Goal: Information Seeking & Learning: Learn about a topic

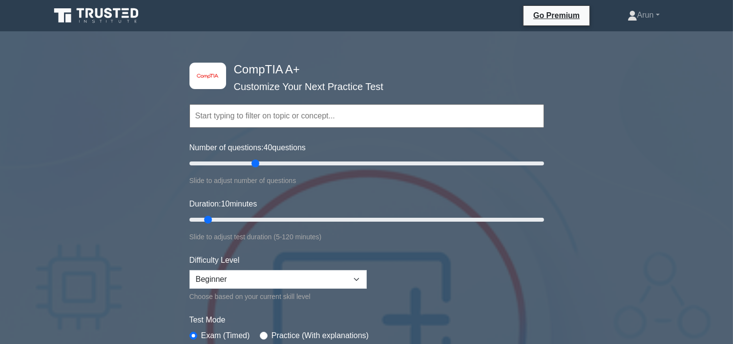
type input "40"
click at [252, 163] on input "Number of questions: 40 questions" at bounding box center [367, 163] width 355 height 12
drag, startPoint x: 223, startPoint y: 217, endPoint x: 354, endPoint y: 230, distance: 131.5
type input "60"
click at [354, 225] on input "Duration: 60 minutes" at bounding box center [367, 220] width 355 height 12
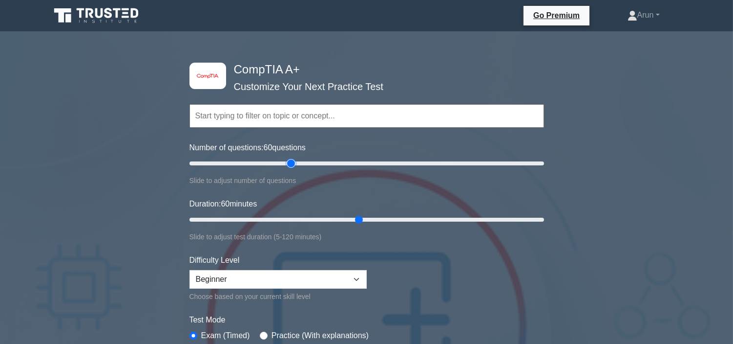
drag, startPoint x: 259, startPoint y: 160, endPoint x: 294, endPoint y: 174, distance: 37.5
type input "60"
click at [294, 169] on input "Number of questions: 60 questions" at bounding box center [367, 163] width 355 height 12
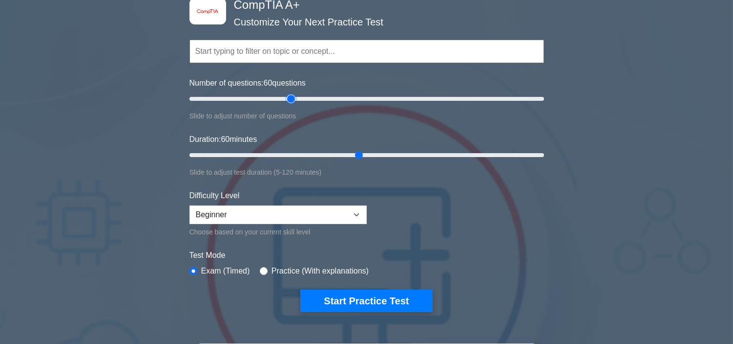
scroll to position [163, 0]
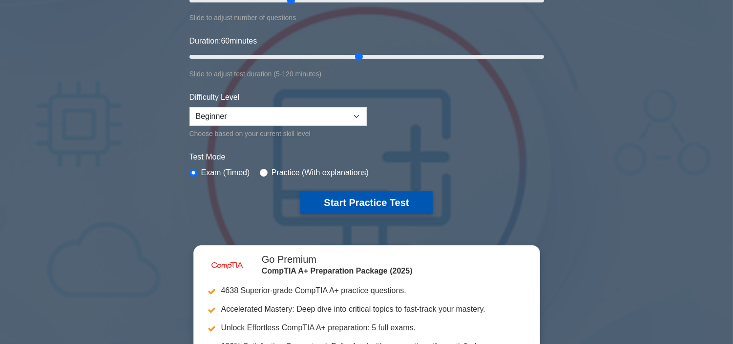
click at [327, 194] on button "Start Practice Test" at bounding box center [367, 202] width 132 height 22
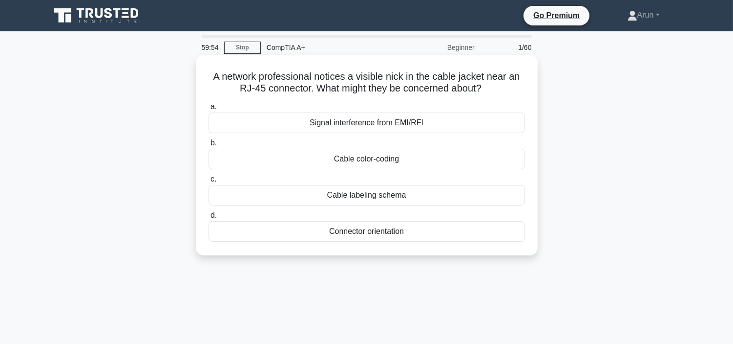
click at [349, 162] on div "Cable color-coding" at bounding box center [367, 159] width 317 height 21
click at [209, 146] on input "b. Cable color-coding" at bounding box center [209, 143] width 0 height 6
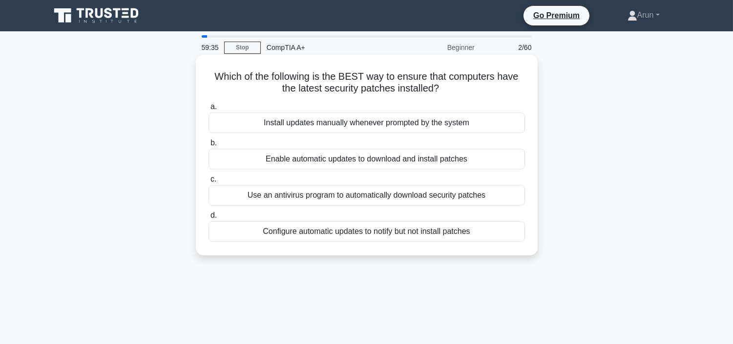
click at [349, 118] on div "Install updates manually whenever prompted by the system" at bounding box center [367, 122] width 317 height 21
click at [209, 110] on input "a. Install updates manually whenever prompted by the system" at bounding box center [209, 107] width 0 height 6
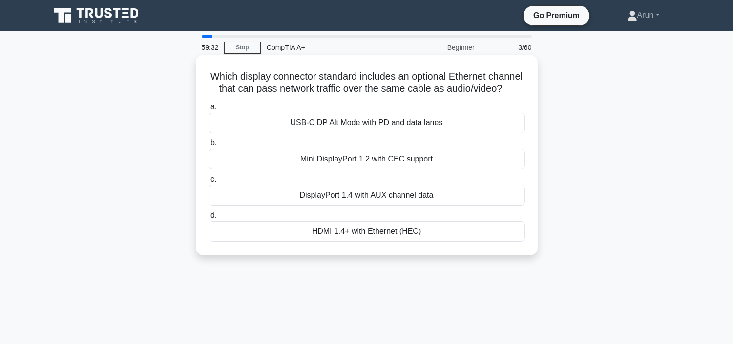
click at [360, 133] on div "USB-C DP Alt Mode with PD and data lanes" at bounding box center [367, 122] width 317 height 21
click at [209, 110] on input "a. USB-C DP Alt Mode with PD and data lanes" at bounding box center [209, 107] width 0 height 6
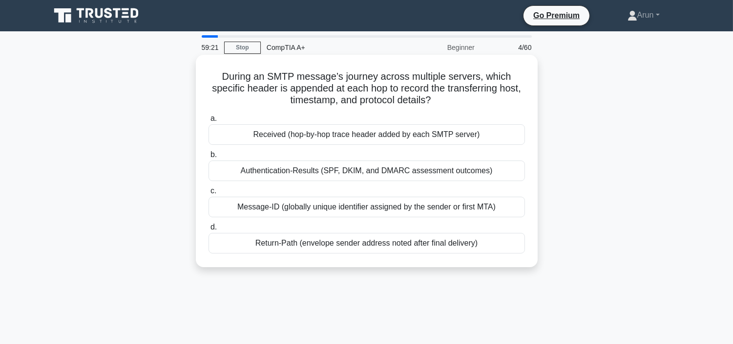
click at [381, 177] on div "Authentication-Results (SPF, DKIM, and DMARC assessment outcomes)" at bounding box center [367, 170] width 317 height 21
click at [209, 158] on input "b. Authentication-Results (SPF, DKIM, and DMARC assessment outcomes)" at bounding box center [209, 154] width 0 height 6
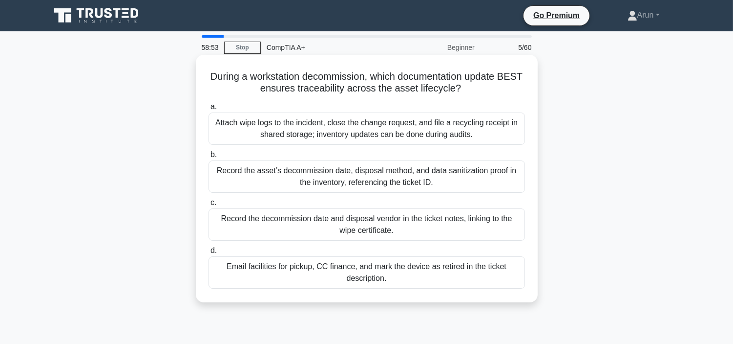
click at [370, 169] on div "Record the asset’s decommission date, disposal method, and data sanitization pr…" at bounding box center [367, 176] width 317 height 32
click at [209, 158] on input "b. Record the asset’s decommission date, disposal method, and data sanitization…" at bounding box center [209, 154] width 0 height 6
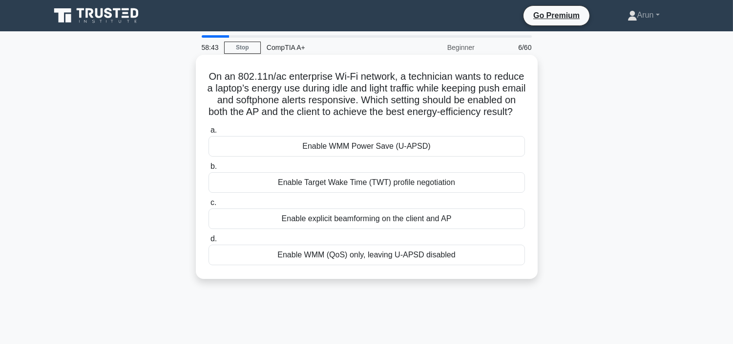
click at [386, 155] on div "Enable WMM Power Save (U-APSD)" at bounding box center [367, 146] width 317 height 21
click at [209, 133] on input "a. Enable WMM Power Save (U-APSD)" at bounding box center [209, 130] width 0 height 6
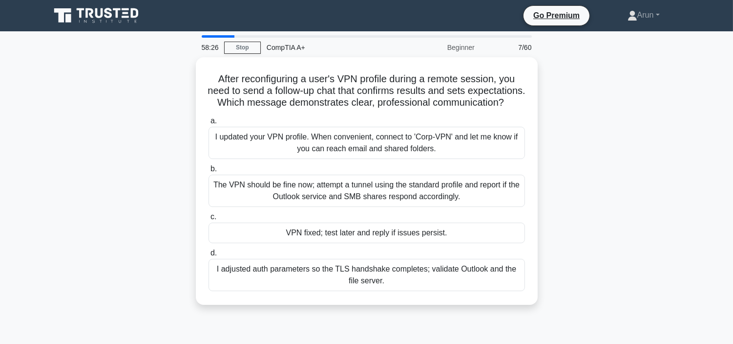
click at [386, 155] on div "I updated your VPN profile. When convenient, connect to 'Corp-VPN' and let me k…" at bounding box center [367, 143] width 317 height 32
click at [209, 124] on input "a. I updated your VPN profile. When convenient, connect to 'Corp-VPN' and let m…" at bounding box center [209, 121] width 0 height 6
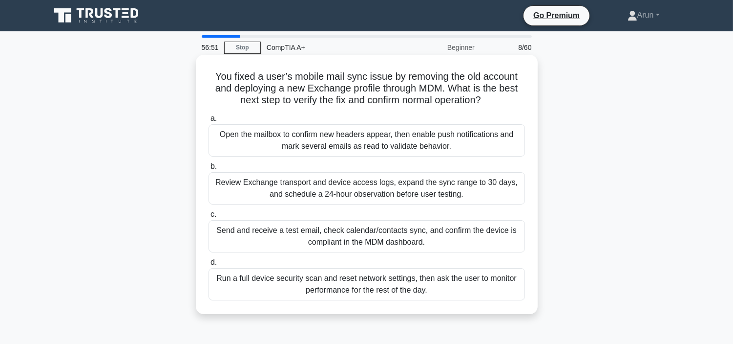
click at [468, 129] on div "Open the mailbox to confirm new headers appear, then enable push notifications …" at bounding box center [367, 140] width 317 height 32
click at [209, 122] on input "a. Open the mailbox to confirm new headers appear, then enable push notificatio…" at bounding box center [209, 118] width 0 height 6
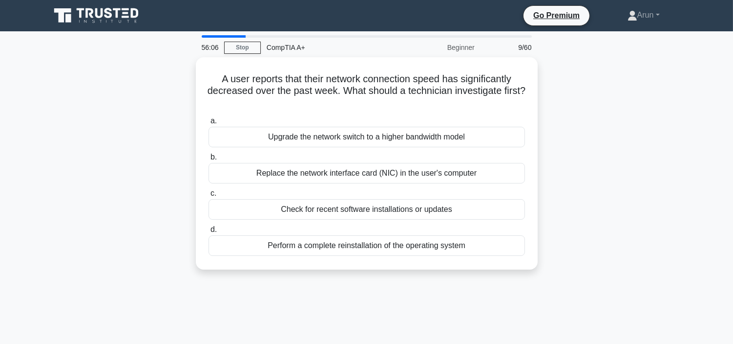
click at [667, 116] on div "A user reports that their network connection speed has significantly decreased …" at bounding box center [366, 169] width 645 height 224
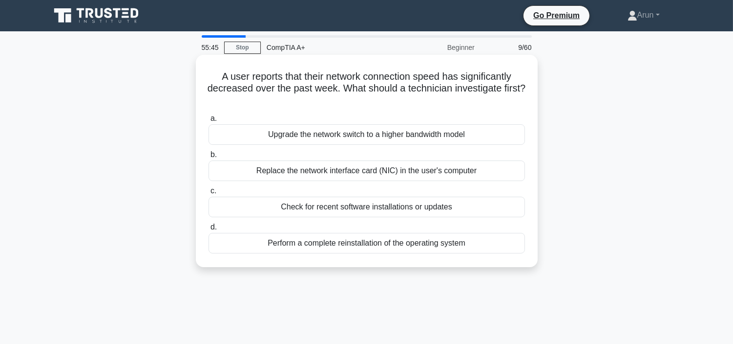
click at [451, 134] on div "Upgrade the network switch to a higher bandwidth model" at bounding box center [367, 134] width 317 height 21
click at [209, 122] on input "a. Upgrade the network switch to a higher bandwidth model" at bounding box center [209, 118] width 0 height 6
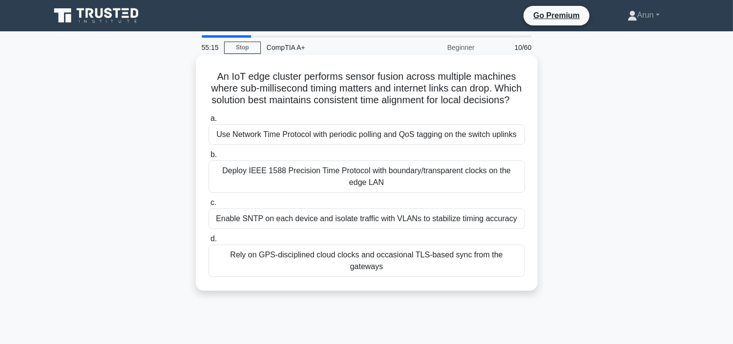
click at [400, 145] on div "Use Network Time Protocol with periodic polling and QoS tagging on the switch u…" at bounding box center [367, 134] width 317 height 21
click at [209, 122] on input "a. Use Network Time Protocol with periodic polling and QoS tagging on the switc…" at bounding box center [209, 118] width 0 height 6
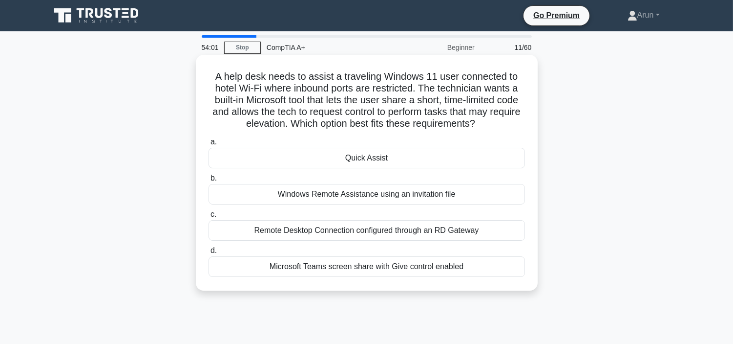
click at [408, 265] on div "Microsoft Teams screen share with Give control enabled" at bounding box center [367, 266] width 317 height 21
click at [209, 254] on input "d. Microsoft Teams screen share with Give control enabled" at bounding box center [209, 250] width 0 height 6
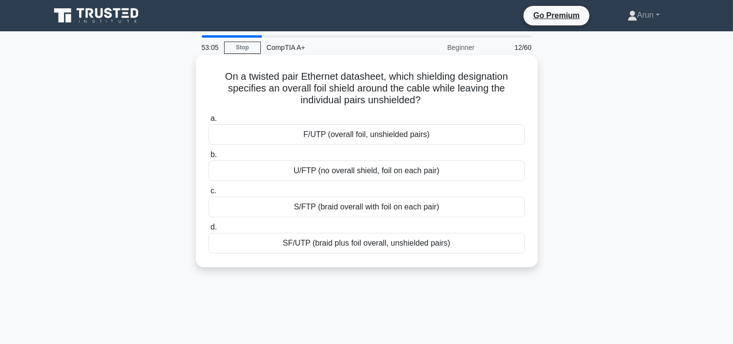
click at [435, 152] on label "b. U/FTP (no overall shield, foil on each pair)" at bounding box center [367, 165] width 317 height 32
click at [209, 152] on input "b. U/FTP (no overall shield, foil on each pair)" at bounding box center [209, 154] width 0 height 6
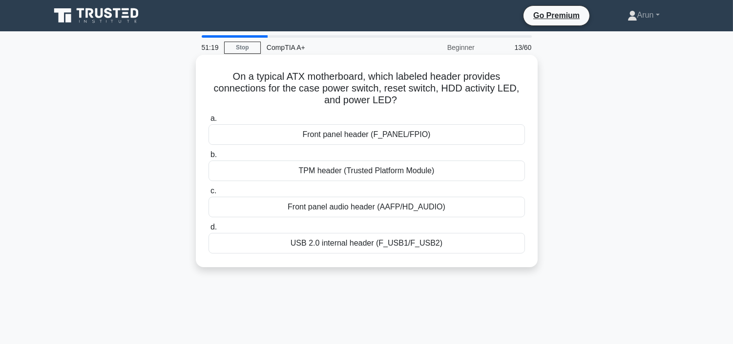
click at [405, 140] on div "Front panel header (F_PANEL/FPIO)" at bounding box center [367, 134] width 317 height 21
click at [209, 122] on input "a. Front panel header (F_PANEL/FPIO)" at bounding box center [209, 118] width 0 height 6
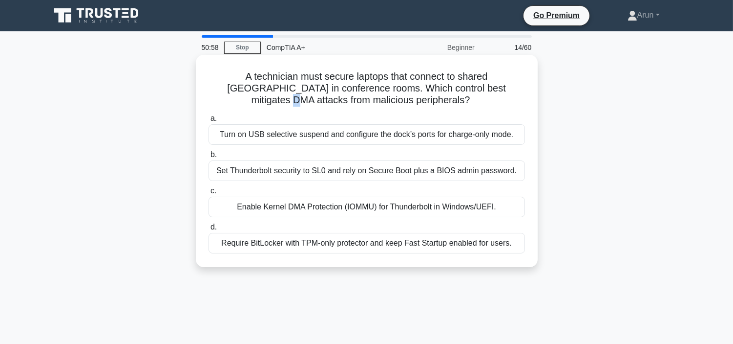
drag, startPoint x: 466, startPoint y: 90, endPoint x: 387, endPoint y: 84, distance: 78.9
click at [476, 94] on h5 "A technician must secure laptops that connect to shared Thunderbolt docks in co…" at bounding box center [367, 88] width 319 height 36
drag, startPoint x: 387, startPoint y: 84, endPoint x: 381, endPoint y: 88, distance: 7.3
click at [387, 84] on h5 "A technician must secure laptops that connect to shared Thunderbolt docks in co…" at bounding box center [367, 88] width 319 height 36
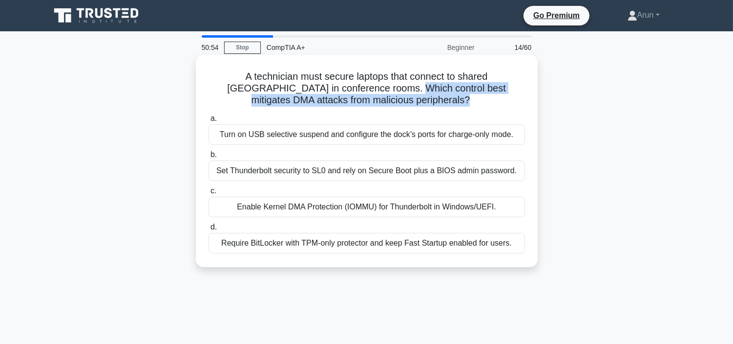
drag, startPoint x: 335, startPoint y: 86, endPoint x: 419, endPoint y: 103, distance: 86.1
click at [419, 103] on h5 "A technician must secure laptops that connect to shared Thunderbolt docks in co…" at bounding box center [367, 88] width 319 height 36
copy h5 "Which control best mitigates DMA attacks from malicious peripherals?"
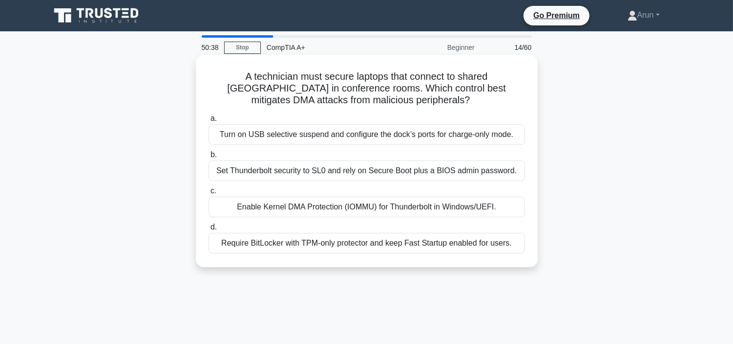
click at [304, 203] on div "Enable Kernel DMA Protection (IOMMU) for Thunderbolt in Windows/UEFI." at bounding box center [367, 206] width 317 height 21
click at [209, 194] on input "c. Enable Kernel DMA Protection (IOMMU) for Thunderbolt in Windows/UEFI." at bounding box center [209, 191] width 0 height 6
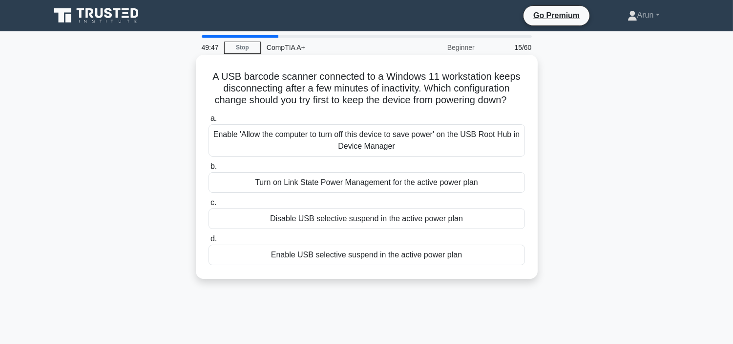
click at [365, 257] on div "Enable USB selective suspend in the active power plan" at bounding box center [367, 254] width 317 height 21
click at [209, 242] on input "d. Enable USB selective suspend in the active power plan" at bounding box center [209, 239] width 0 height 6
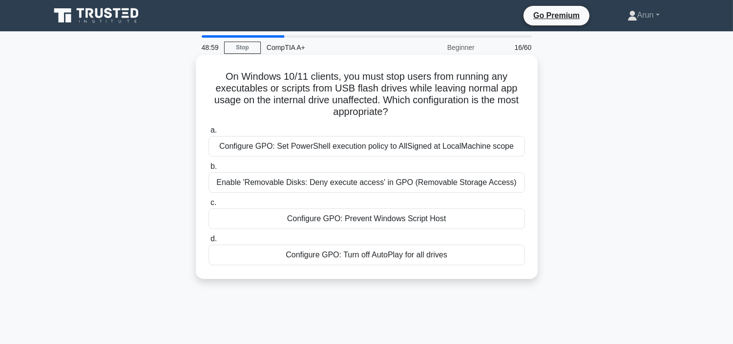
click at [367, 183] on div "Enable 'Removable Disks: Deny execute access' in GPO (Removable Storage Access)" at bounding box center [367, 182] width 317 height 21
click at [209, 170] on input "b. Enable 'Removable Disks: Deny execute access' in GPO (Removable Storage Acce…" at bounding box center [209, 166] width 0 height 6
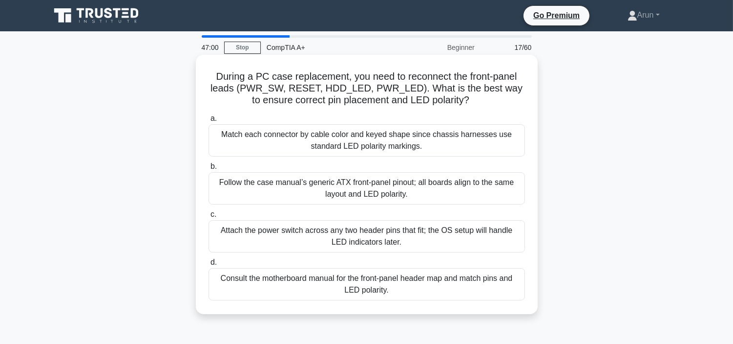
click at [400, 290] on div "Consult the motherboard manual for the front‑panel header map and match pins an…" at bounding box center [367, 284] width 317 height 32
click at [209, 265] on input "d. Consult the motherboard manual for the front‑panel header map and match pins…" at bounding box center [209, 262] width 0 height 6
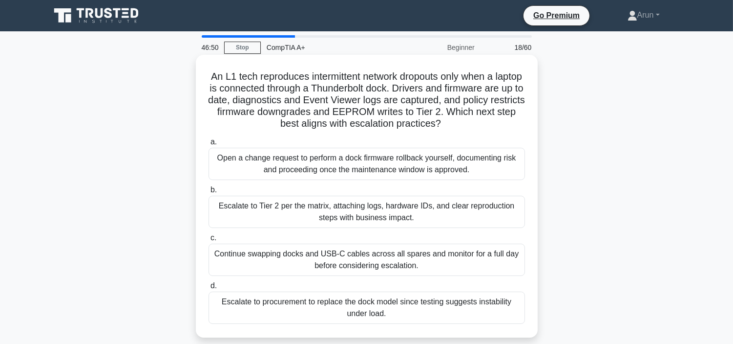
click at [402, 313] on div "Escalate to procurement to replace the dock model since testing suggests instab…" at bounding box center [367, 307] width 317 height 32
click at [209, 289] on input "d. Escalate to procurement to replace the dock model since testing suggests ins…" at bounding box center [209, 285] width 0 height 6
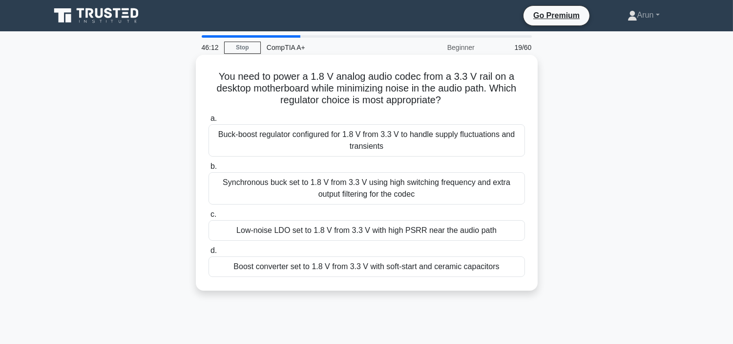
click at [401, 225] on div "Low-noise LDO set to 1.8 V from 3.3 V with high PSRR near the audio path" at bounding box center [367, 230] width 317 height 21
click at [209, 217] on input "c. Low-noise LDO set to 1.8 V from 3.3 V with high PSRR near the audio path" at bounding box center [209, 214] width 0 height 6
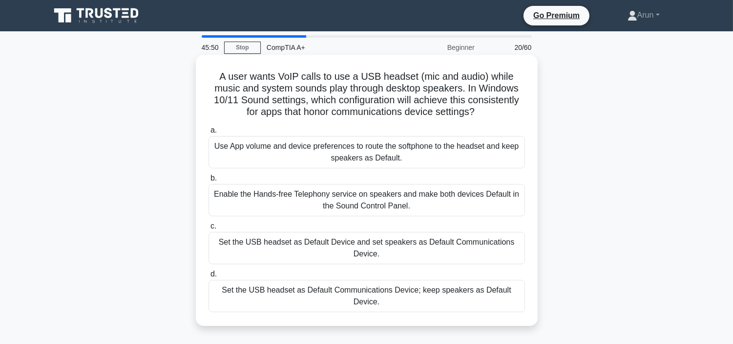
click at [448, 201] on div "Enable the Hands-free Telephony service on speakers and make both devices Defau…" at bounding box center [367, 200] width 317 height 32
click at [209, 181] on input "b. Enable the Hands-free Telephony service on speakers and make both devices De…" at bounding box center [209, 178] width 0 height 6
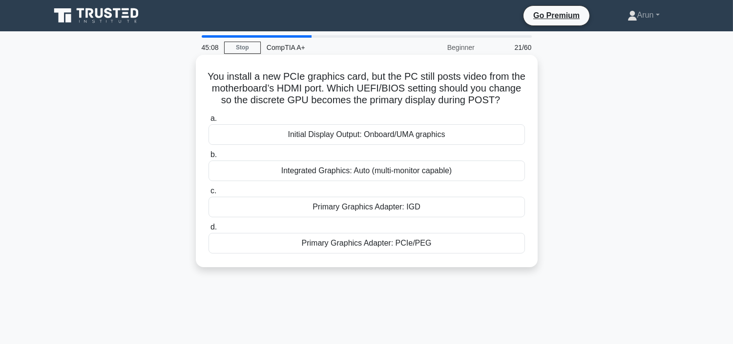
click at [418, 181] on div "Integrated Graphics: Auto (multi-monitor capable)" at bounding box center [367, 170] width 317 height 21
click at [209, 158] on input "b. Integrated Graphics: Auto (multi-monitor capable)" at bounding box center [209, 154] width 0 height 6
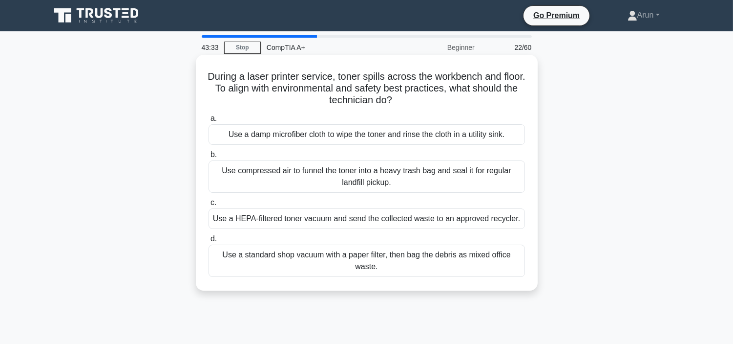
click at [468, 137] on div "Use a damp microfiber cloth to wipe the toner and rinse the cloth in a utility …" at bounding box center [367, 134] width 317 height 21
click at [209, 122] on input "a. Use a damp microfiber cloth to wipe the toner and rinse the cloth in a utili…" at bounding box center [209, 118] width 0 height 6
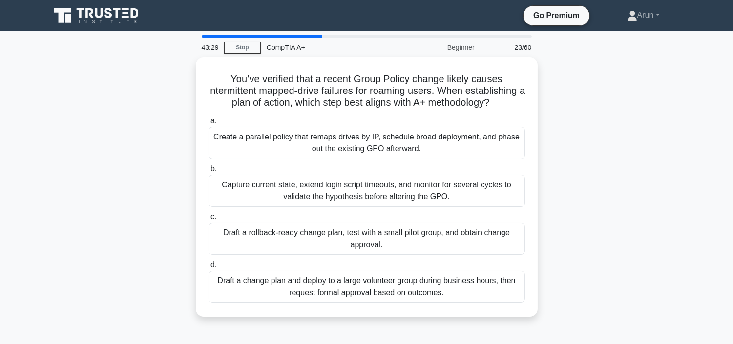
click at [468, 137] on div "Create a parallel policy that remaps drives by IP, schedule broad deployment, a…" at bounding box center [367, 143] width 317 height 32
click at [209, 124] on input "a. Create a parallel policy that remaps drives by IP, schedule broad deployment…" at bounding box center [209, 121] width 0 height 6
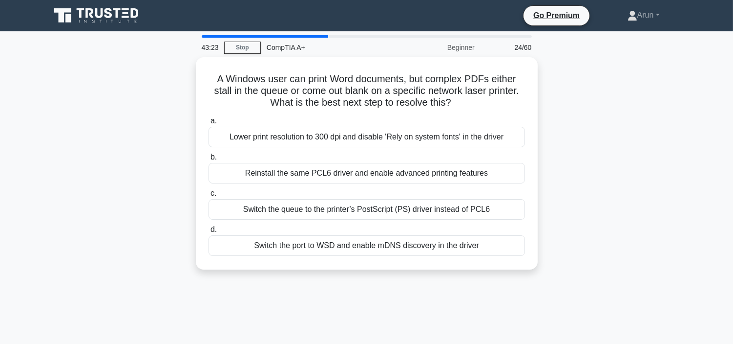
click at [468, 137] on div "Lower print resolution to 300 dpi and disable 'Rely on system fonts' in the dri…" at bounding box center [367, 137] width 317 height 21
click at [209, 124] on input "a. Lower print resolution to 300 dpi and disable 'Rely on system fonts' in the …" at bounding box center [209, 121] width 0 height 6
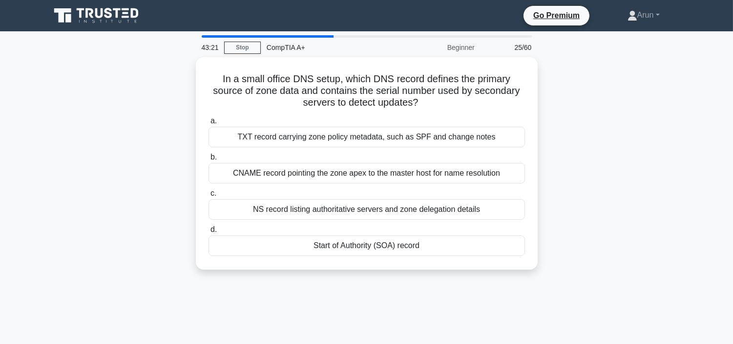
click at [468, 137] on div "TXT record carrying zone policy metadata, such as SPF and change notes" at bounding box center [367, 137] width 317 height 21
click at [209, 124] on input "a. TXT record carrying zone policy metadata, such as SPF and change notes" at bounding box center [209, 121] width 0 height 6
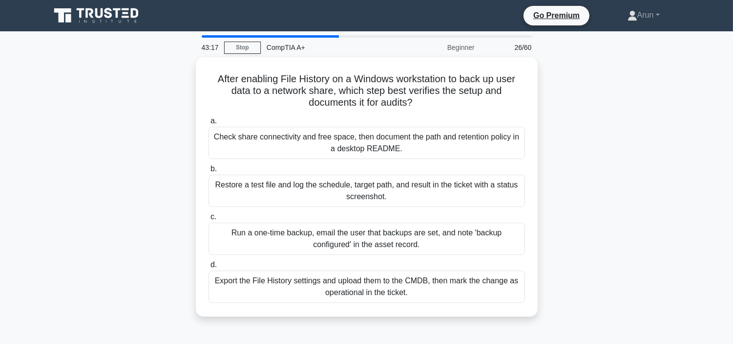
click at [468, 137] on div "Check share connectivity and free space, then document the path and retention p…" at bounding box center [367, 143] width 317 height 32
click at [209, 124] on input "a. Check share connectivity and free space, then document the path and retentio…" at bounding box center [209, 121] width 0 height 6
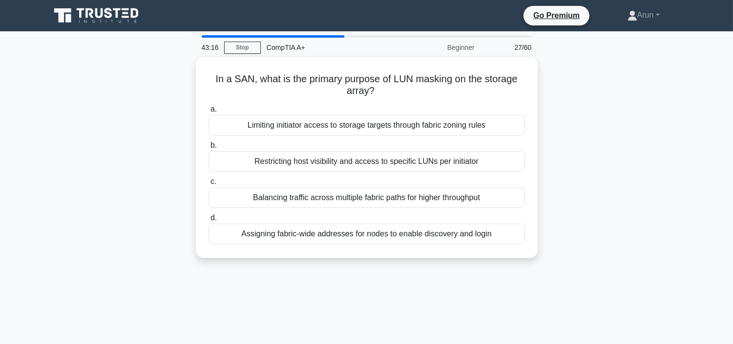
click at [468, 139] on label "b. Restricting host visibility and access to specific LUNs per initiator" at bounding box center [367, 155] width 317 height 32
click at [209, 142] on input "b. Restricting host visibility and access to specific LUNs per initiator" at bounding box center [209, 145] width 0 height 6
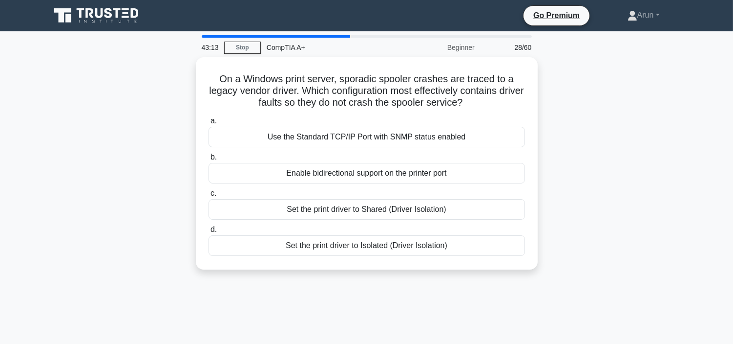
click at [468, 137] on div "Use the Standard TCP/IP Port with SNMP status enabled" at bounding box center [367, 137] width 317 height 21
click at [209, 124] on input "a. Use the Standard TCP/IP Port with SNMP status enabled" at bounding box center [209, 121] width 0 height 6
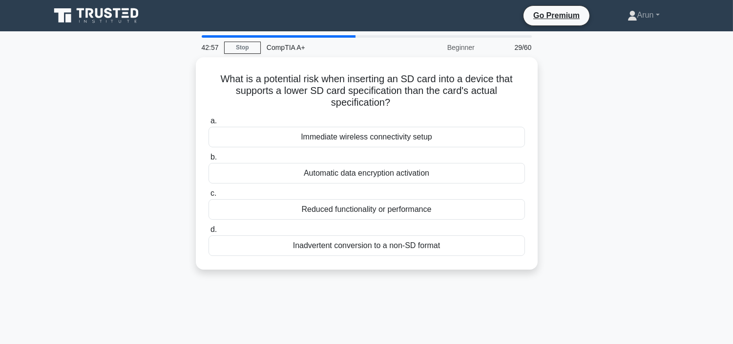
click at [468, 137] on div "Immediate wireless connectivity setup" at bounding box center [367, 137] width 317 height 21
click at [209, 124] on input "a. Immediate wireless connectivity setup" at bounding box center [209, 121] width 0 height 6
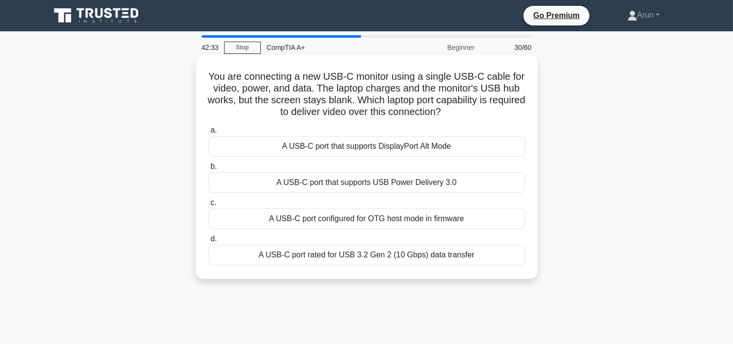
click at [492, 156] on div "A USB-C port that supports DisplayPort Alt Mode" at bounding box center [367, 146] width 317 height 21
click at [209, 133] on input "a. A USB-C port that supports DisplayPort Alt Mode" at bounding box center [209, 130] width 0 height 6
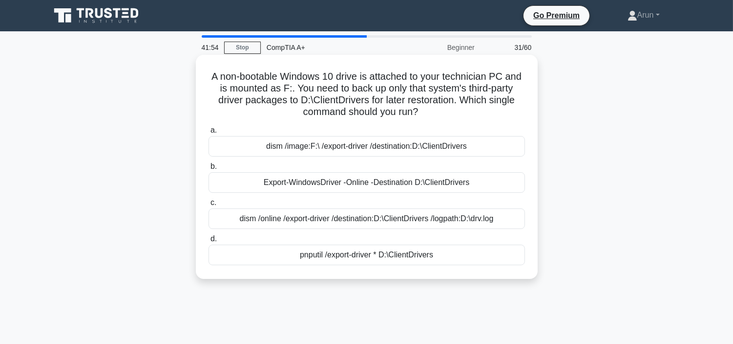
click at [499, 181] on div "Export-WindowsDriver -Online -Destination D:\ClientDrivers" at bounding box center [367, 182] width 317 height 21
click at [209, 170] on input "b. Export-WindowsDriver -Online -Destination D:\ClientDrivers" at bounding box center [209, 166] width 0 height 6
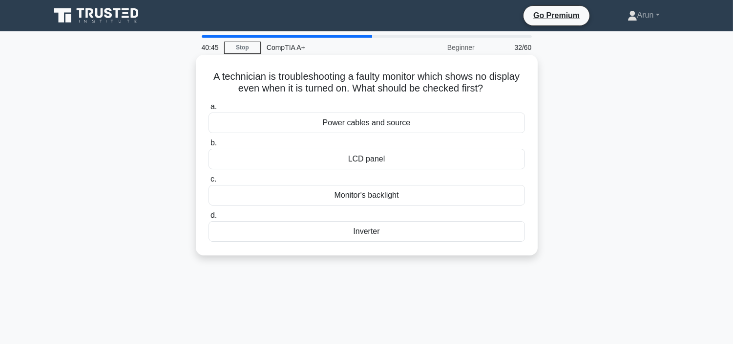
click at [486, 126] on div "Power cables and source" at bounding box center [367, 122] width 317 height 21
click at [209, 110] on input "a. Power cables and source" at bounding box center [209, 107] width 0 height 6
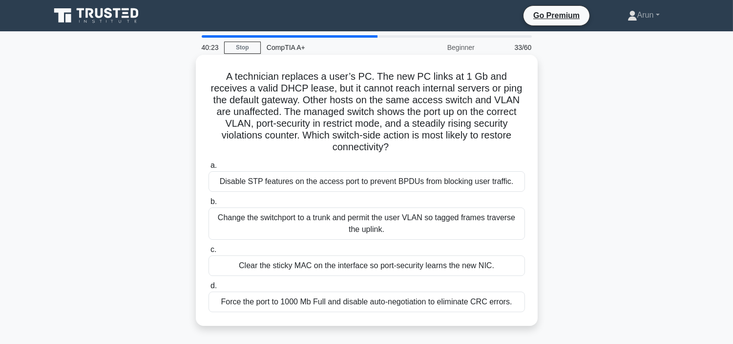
click at [442, 263] on div "Clear the sticky MAC on the interface so port-security learns the new NIC." at bounding box center [367, 265] width 317 height 21
click at [209, 253] on input "c. Clear the sticky MAC on the interface so port-security learns the new NIC." at bounding box center [209, 249] width 0 height 6
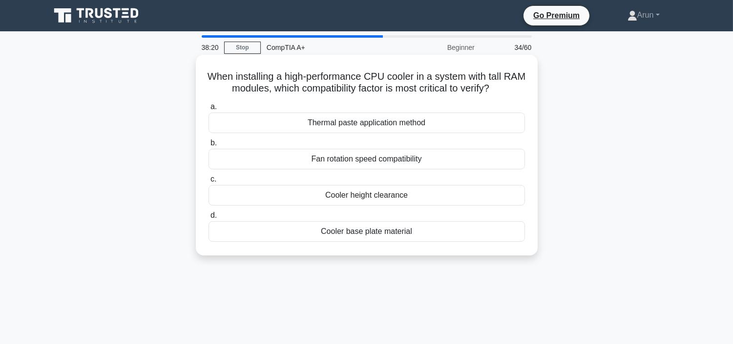
click at [382, 197] on div "Cooler height clearance" at bounding box center [367, 195] width 317 height 21
click at [209, 182] on input "c. Cooler height clearance" at bounding box center [209, 179] width 0 height 6
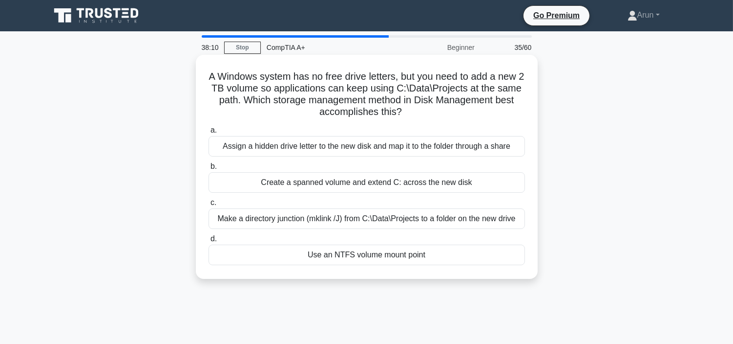
click at [355, 143] on div "Assign a hidden drive letter to the new disk and map it to the folder through a…" at bounding box center [367, 146] width 317 height 21
click at [209, 133] on input "a. Assign a hidden drive letter to the new disk and map it to the folder throug…" at bounding box center [209, 130] width 0 height 6
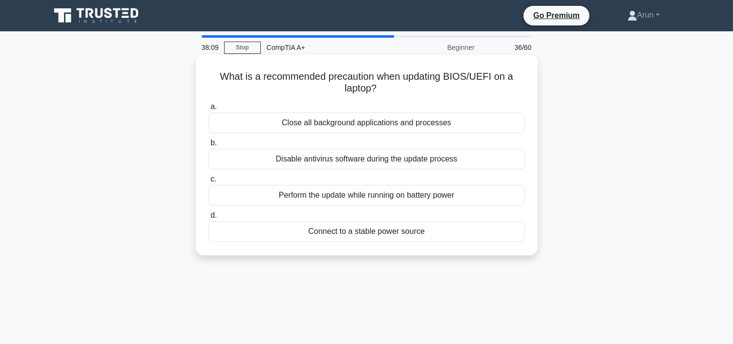
click at [352, 165] on div "Disable antivirus software during the update process" at bounding box center [367, 159] width 317 height 21
click at [209, 146] on input "b. Disable antivirus software during the update process" at bounding box center [209, 143] width 0 height 6
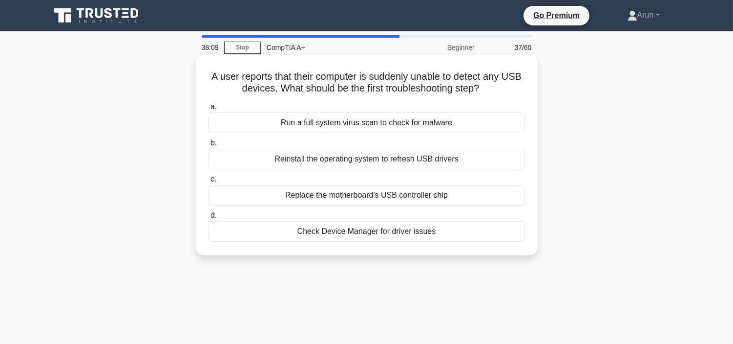
click at [350, 164] on div "Reinstall the operating system to refresh USB drivers" at bounding box center [367, 159] width 317 height 21
click at [209, 146] on input "b. Reinstall the operating system to refresh USB drivers" at bounding box center [209, 143] width 0 height 6
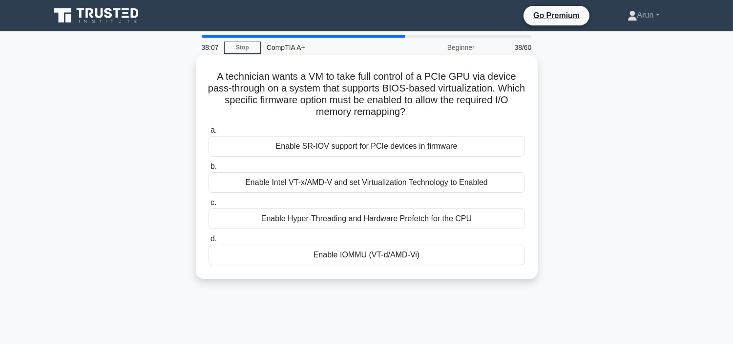
click at [354, 137] on div "Enable SR-IOV support for PCIe devices in firmware" at bounding box center [367, 146] width 317 height 21
click at [209, 133] on input "a. Enable SR-IOV support for PCIe devices in firmware" at bounding box center [209, 130] width 0 height 6
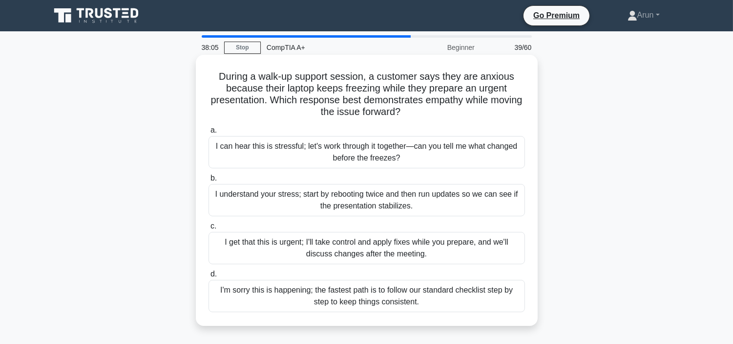
click at [356, 137] on div "I can hear this is stressful; let's work through it together—can you tell me wh…" at bounding box center [367, 152] width 317 height 32
click at [209, 133] on input "a. I can hear this is stressful; let's work through it together—can you tell me…" at bounding box center [209, 130] width 0 height 6
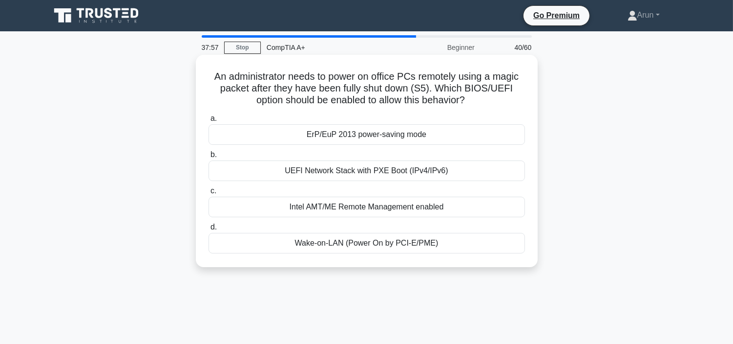
click at [364, 147] on div "a. ErP/EuP 2013 power-saving mode b. UEFI Network Stack with PXE Boot (IPv4/IPv…" at bounding box center [367, 182] width 328 height 145
click at [367, 158] on label "b. UEFI Network Stack with PXE Boot (IPv4/IPv6)" at bounding box center [367, 165] width 317 height 32
click at [209, 158] on input "b. UEFI Network Stack with PXE Boot (IPv4/IPv6)" at bounding box center [209, 154] width 0 height 6
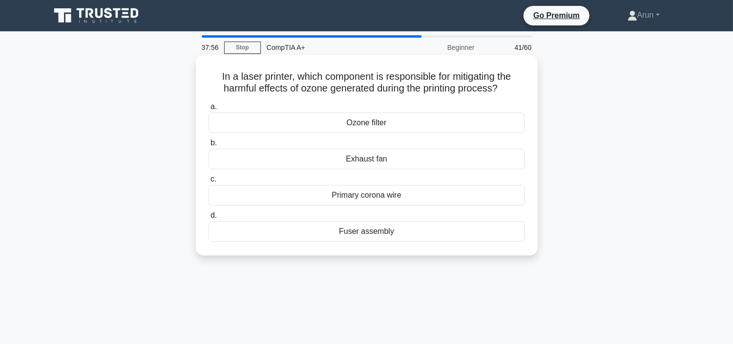
click at [367, 158] on div "Exhaust fan" at bounding box center [367, 159] width 317 height 21
click at [209, 146] on input "b. Exhaust fan" at bounding box center [209, 143] width 0 height 6
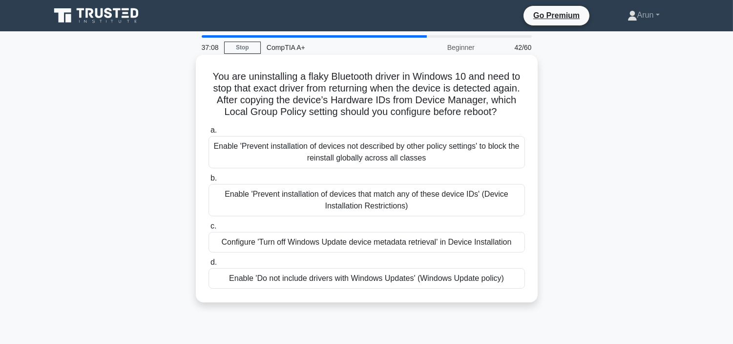
click at [344, 144] on div "Enable 'Prevent installation of devices not described by other policy settings'…" at bounding box center [367, 152] width 317 height 32
click at [358, 151] on div "Enable 'Prevent installation of devices not described by other policy settings'…" at bounding box center [367, 152] width 317 height 32
click at [388, 165] on div "Enable 'Prevent installation of devices not described by other policy settings'…" at bounding box center [367, 152] width 317 height 32
click at [209, 133] on input "a. Enable 'Prevent installation of devices not described by other policy settin…" at bounding box center [209, 130] width 0 height 6
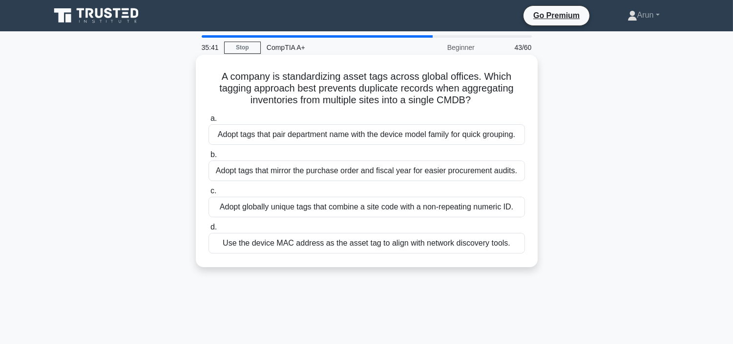
click at [401, 124] on div "Adopt tags that pair department name with the device model family for quick gro…" at bounding box center [367, 134] width 317 height 21
click at [209, 122] on input "a. Adopt tags that pair department name with the device model family for quick …" at bounding box center [209, 118] width 0 height 6
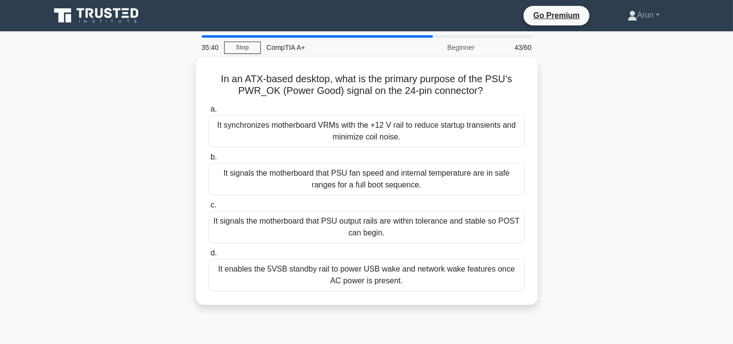
click at [401, 124] on div "It synchronizes motherboard VRMs with the +12 V rail to reduce startup transien…" at bounding box center [367, 131] width 317 height 32
click at [209, 112] on input "a. It synchronizes motherboard VRMs with the +12 V rail to reduce startup trans…" at bounding box center [209, 109] width 0 height 6
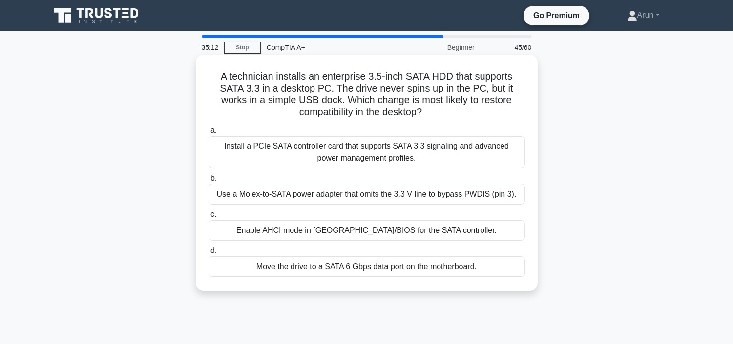
click at [366, 196] on div "Use a Molex-to-SATA power adapter that omits the 3.3 V line to bypass PWDIS (pi…" at bounding box center [367, 194] width 317 height 21
click at [209, 181] on input "b. Use a Molex-to-SATA power adapter that omits the 3.3 V line to bypass PWDIS …" at bounding box center [209, 178] width 0 height 6
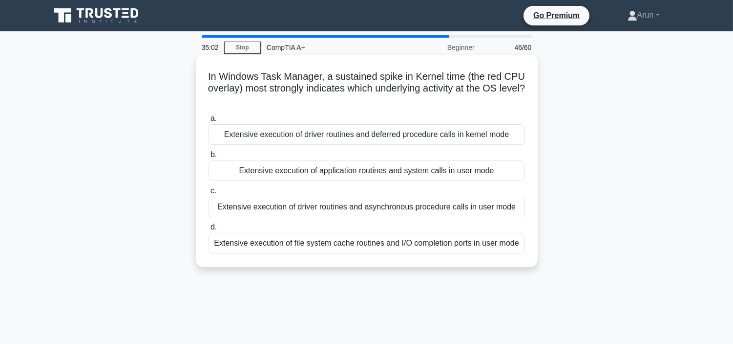
click at [380, 169] on div "Extensive execution of application routines and system calls in user mode" at bounding box center [367, 170] width 317 height 21
click at [209, 158] on input "b. Extensive execution of application routines and system calls in user mode" at bounding box center [209, 154] width 0 height 6
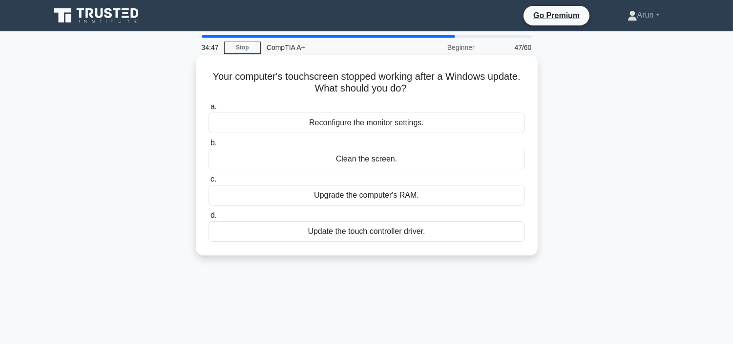
click at [409, 225] on div "Update the touch controller driver." at bounding box center [367, 231] width 317 height 21
click at [209, 218] on input "d. Update the touch controller driver." at bounding box center [209, 215] width 0 height 6
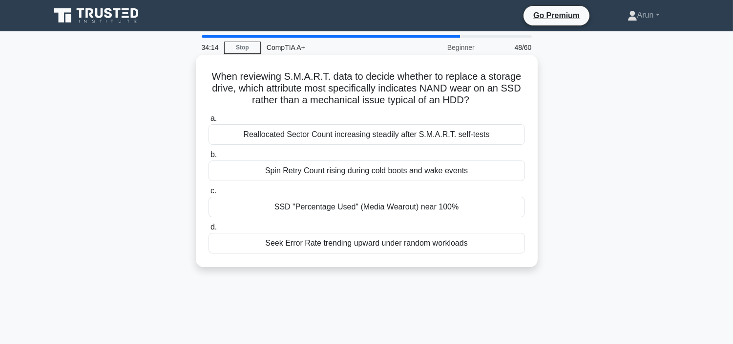
click at [339, 175] on div "Spin Retry Count rising during cold boots and wake events" at bounding box center [367, 170] width 317 height 21
click at [378, 176] on div "Spin Retry Count rising during cold boots and wake events" at bounding box center [367, 170] width 317 height 21
click at [209, 158] on input "b. Spin Retry Count rising during cold boots and wake events" at bounding box center [209, 154] width 0 height 6
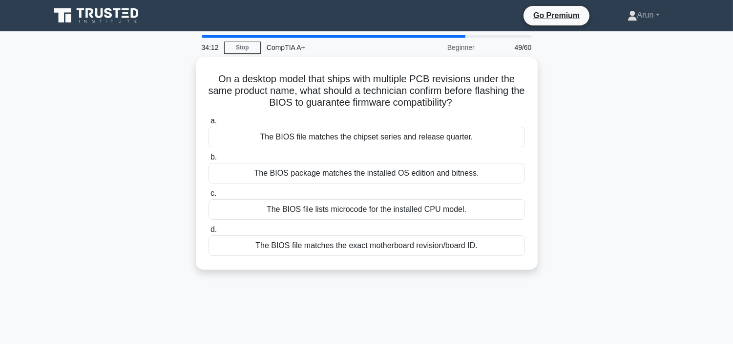
click at [378, 176] on div "The BIOS package matches the installed OS edition and bitness." at bounding box center [367, 173] width 317 height 21
click at [209, 160] on input "b. The BIOS package matches the installed OS edition and bitness." at bounding box center [209, 157] width 0 height 6
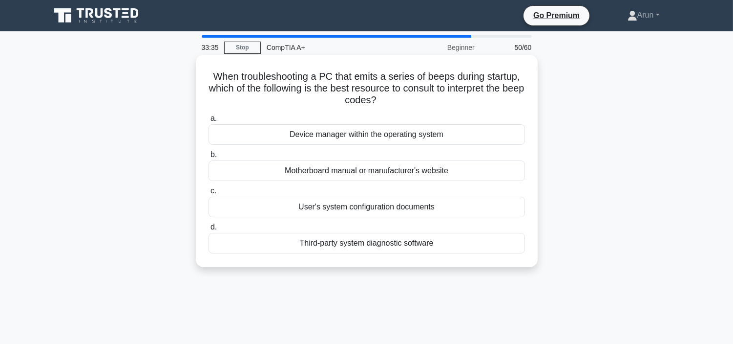
click at [378, 183] on div "a. Device manager within the operating system b. Motherboard manual or manufact…" at bounding box center [367, 182] width 328 height 145
click at [382, 164] on div "Motherboard manual or manufacturer's website" at bounding box center [367, 170] width 317 height 21
click at [209, 158] on input "b. Motherboard manual or manufacturer's website" at bounding box center [209, 154] width 0 height 6
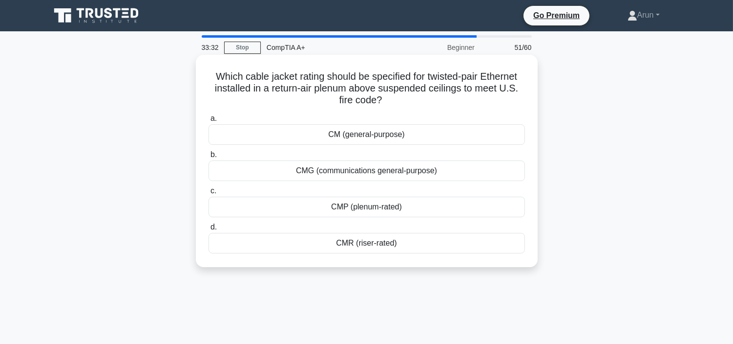
click at [377, 140] on div "CM (general-purpose)" at bounding box center [367, 134] width 317 height 21
click at [209, 122] on input "a. CM (general-purpose)" at bounding box center [209, 118] width 0 height 6
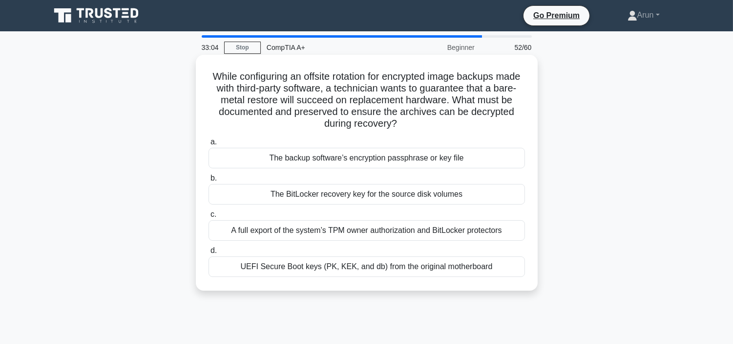
click at [396, 153] on div "The backup software’s encryption passphrase or key file" at bounding box center [367, 158] width 317 height 21
click at [453, 165] on div "The backup software’s encryption passphrase or key file" at bounding box center [367, 158] width 317 height 21
click at [209, 145] on input "a. The backup software’s encryption passphrase or key file" at bounding box center [209, 142] width 0 height 6
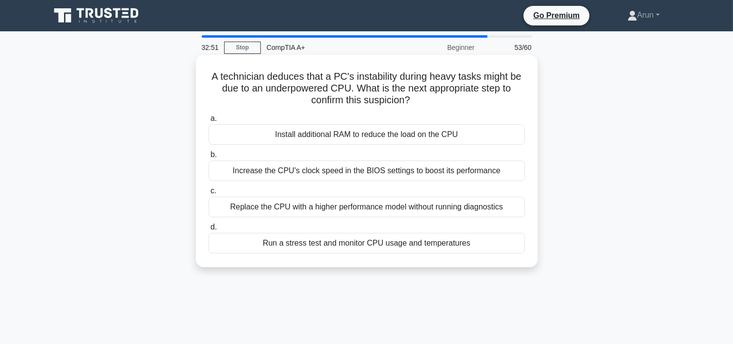
click at [455, 164] on div "Increase the CPU's clock speed in the BIOS settings to boost its performance" at bounding box center [367, 170] width 317 height 21
click at [209, 158] on input "b. Increase the CPU's clock speed in the BIOS settings to boost its performance" at bounding box center [209, 154] width 0 height 6
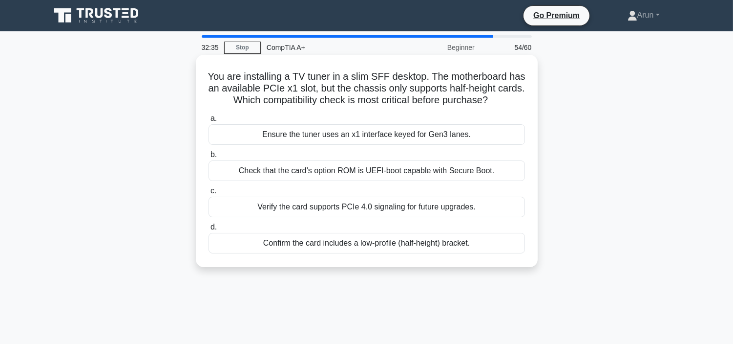
click at [465, 167] on div "Check that the card’s option ROM is UEFI-boot capable with Secure Boot." at bounding box center [367, 170] width 317 height 21
click at [209, 158] on input "b. Check that the card’s option ROM is UEFI-boot capable with Secure Boot." at bounding box center [209, 154] width 0 height 6
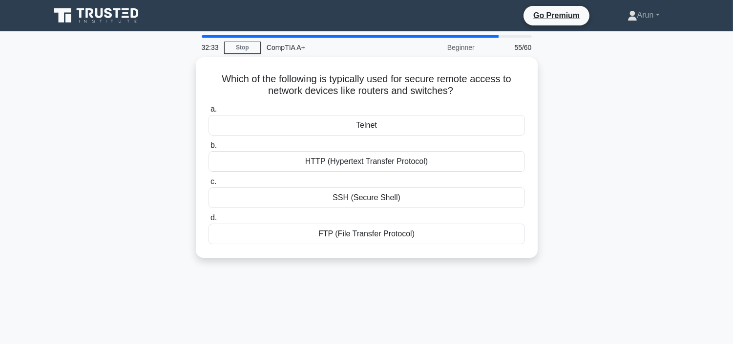
click at [465, 167] on div "HTTP (Hypertext Transfer Protocol)" at bounding box center [367, 161] width 317 height 21
click at [209, 149] on input "b. HTTP (Hypertext Transfer Protocol)" at bounding box center [209, 145] width 0 height 6
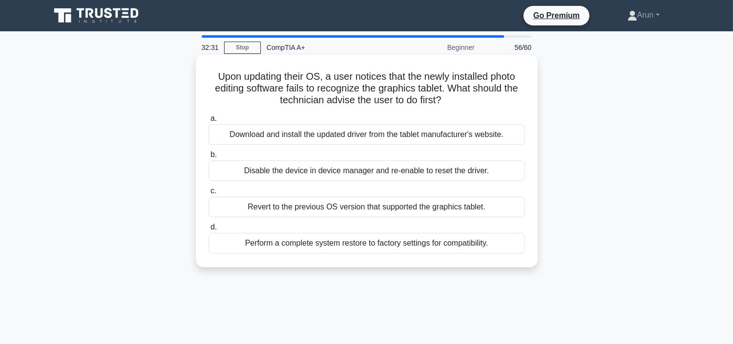
drag, startPoint x: 465, startPoint y: 167, endPoint x: 468, endPoint y: 184, distance: 16.8
click at [468, 184] on div "a. Download and install the updated driver from the tablet manufacturer's websi…" at bounding box center [367, 182] width 328 height 145
click at [468, 168] on div "Disable the device in device manager and re-enable to reset the driver." at bounding box center [367, 170] width 317 height 21
click at [209, 158] on input "b. Disable the device in device manager and re-enable to reset the driver." at bounding box center [209, 154] width 0 height 6
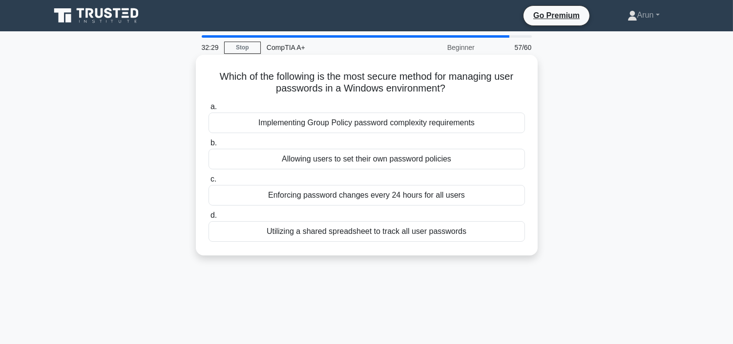
click at [465, 164] on div "Allowing users to set their own password policies" at bounding box center [367, 159] width 317 height 21
click at [209, 146] on input "b. Allowing users to set their own password policies" at bounding box center [209, 143] width 0 height 6
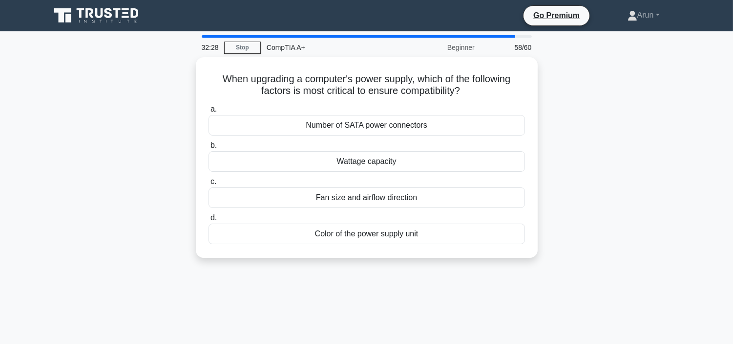
click at [465, 164] on div "Wattage capacity" at bounding box center [367, 161] width 317 height 21
click at [209, 149] on input "b. Wattage capacity" at bounding box center [209, 145] width 0 height 6
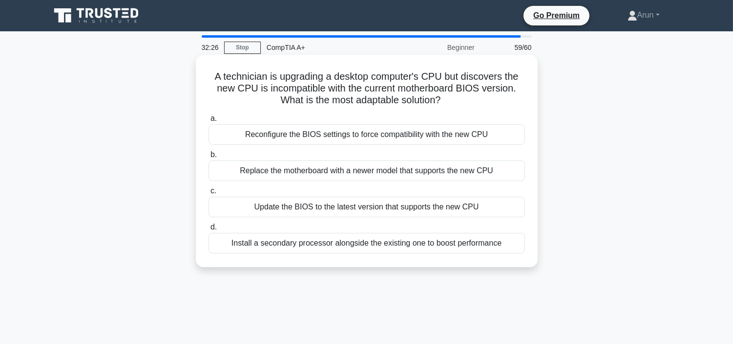
click at [472, 172] on div "Replace the motherboard with a newer model that supports the new CPU" at bounding box center [367, 170] width 317 height 21
click at [209, 158] on input "b. Replace the motherboard with a newer model that supports the new CPU" at bounding box center [209, 154] width 0 height 6
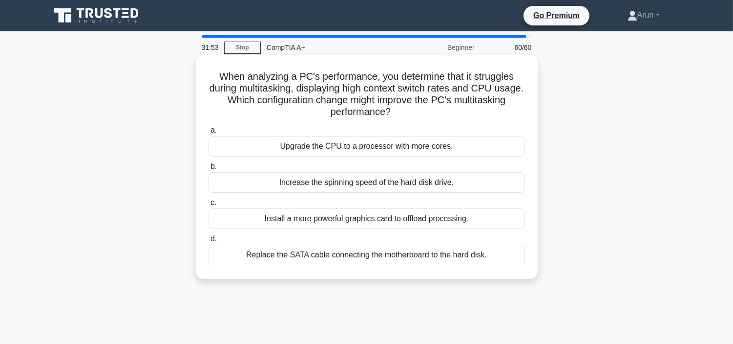
click at [412, 183] on div "Increase the spinning speed of the hard disk drive." at bounding box center [367, 182] width 317 height 21
click at [209, 170] on input "b. Increase the spinning speed of the hard disk drive." at bounding box center [209, 166] width 0 height 6
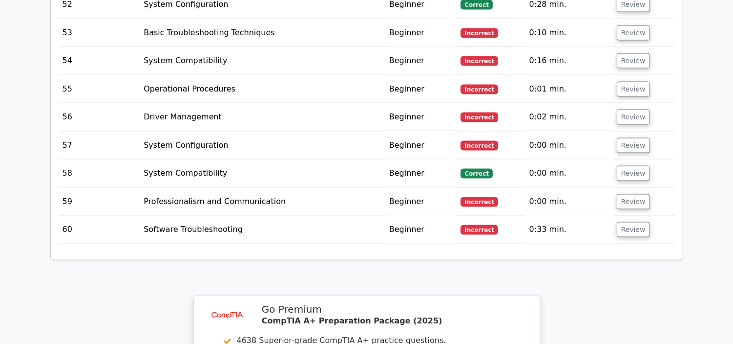
scroll to position [3257, 0]
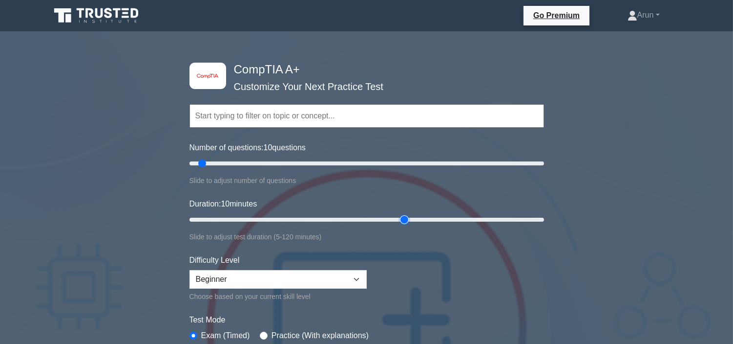
drag, startPoint x: 324, startPoint y: 212, endPoint x: 398, endPoint y: 198, distance: 75.0
type input "75"
click at [402, 214] on input "Duration: 10 minutes" at bounding box center [367, 220] width 355 height 12
type input "130"
click at [412, 169] on input "Number of questions: 10 questions" at bounding box center [367, 163] width 355 height 12
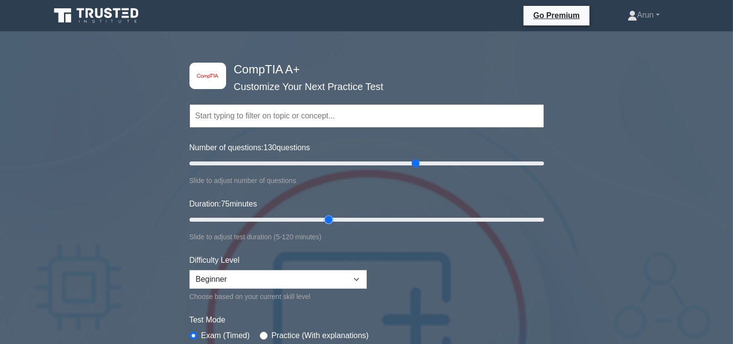
drag, startPoint x: 401, startPoint y: 220, endPoint x: 303, endPoint y: 218, distance: 97.3
type input "45"
click at [313, 220] on input "Duration: 75 minutes" at bounding box center [367, 220] width 355 height 12
drag, startPoint x: 417, startPoint y: 166, endPoint x: 310, endPoint y: 172, distance: 107.7
type input "70"
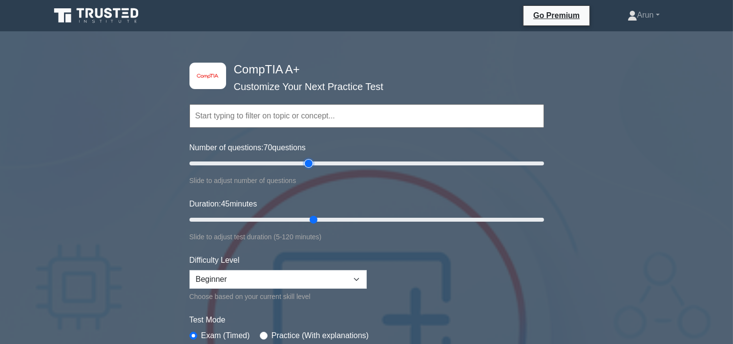
click at [310, 169] on input "Number of questions: 70 questions" at bounding box center [367, 163] width 355 height 12
drag, startPoint x: 315, startPoint y: 219, endPoint x: 305, endPoint y: 219, distance: 9.3
click at [305, 219] on input "Duration: 45 minutes" at bounding box center [367, 220] width 355 height 12
drag, startPoint x: 300, startPoint y: 215, endPoint x: 283, endPoint y: 216, distance: 16.6
click at [295, 215] on input "Duration: 40 minutes" at bounding box center [367, 220] width 355 height 12
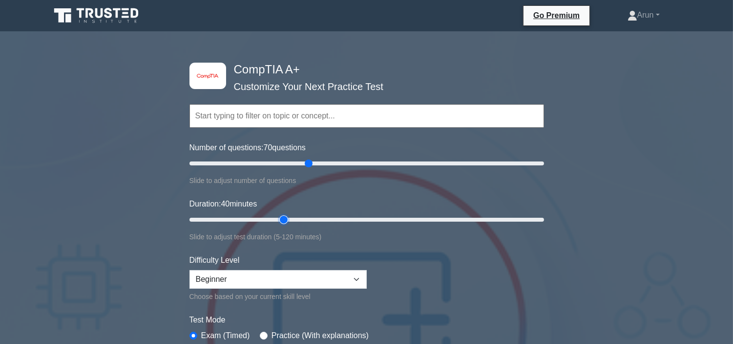
type input "35"
click at [290, 217] on input "Duration: 40 minutes" at bounding box center [367, 220] width 355 height 12
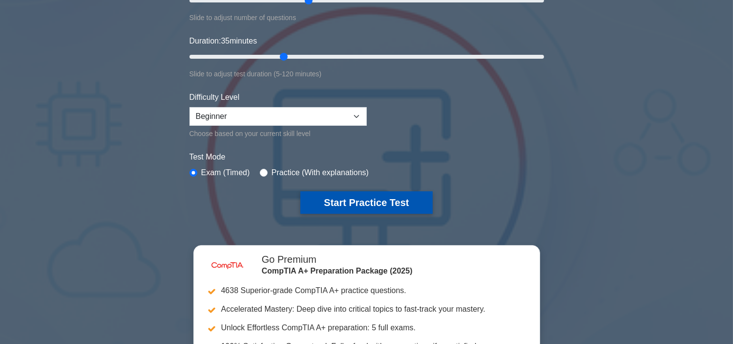
click at [392, 200] on button "Start Practice Test" at bounding box center [367, 202] width 132 height 22
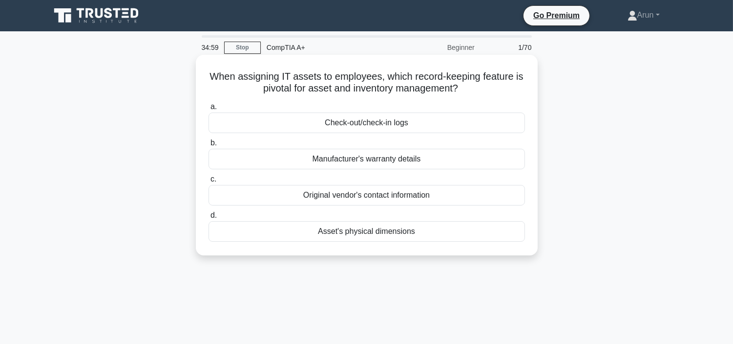
click at [391, 124] on div "Check-out/check-in logs" at bounding box center [367, 122] width 317 height 21
click at [209, 110] on input "a. Check-out/check-in logs" at bounding box center [209, 107] width 0 height 6
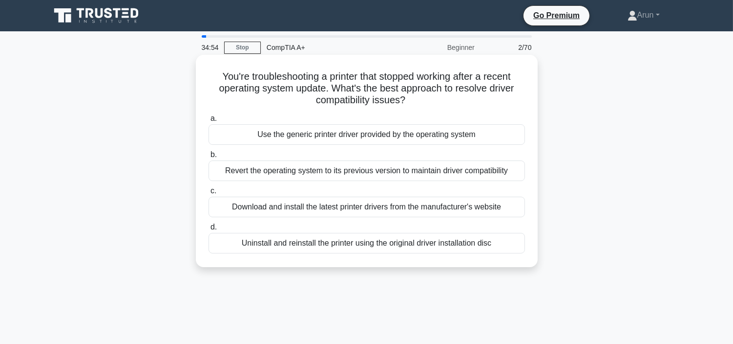
click at [476, 133] on div "Use the generic printer driver provided by the operating system" at bounding box center [367, 134] width 317 height 21
click at [209, 122] on input "a. Use the generic printer driver provided by the operating system" at bounding box center [209, 118] width 0 height 6
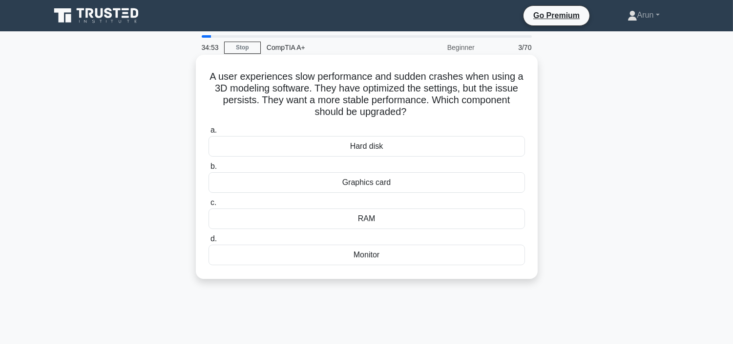
click at [482, 152] on div "Hard disk" at bounding box center [367, 146] width 317 height 21
click at [209, 133] on input "a. Hard disk" at bounding box center [209, 130] width 0 height 6
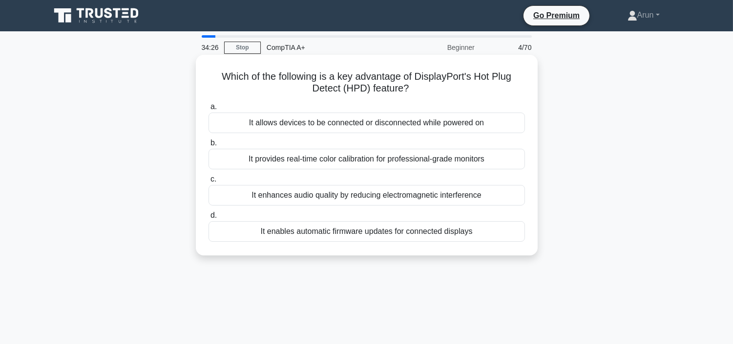
click at [481, 123] on div "It allows devices to be connected or disconnected while powered on" at bounding box center [367, 122] width 317 height 21
click at [209, 110] on input "a. It allows devices to be connected or disconnected while powered on" at bounding box center [209, 107] width 0 height 6
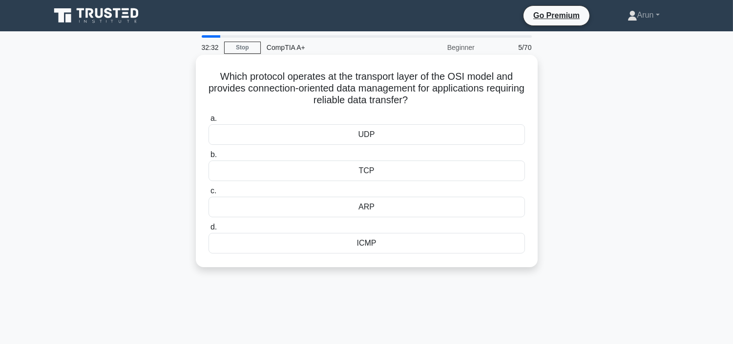
click at [416, 123] on label "a. UDP" at bounding box center [367, 128] width 317 height 32
click at [209, 122] on input "a. UDP" at bounding box center [209, 118] width 0 height 6
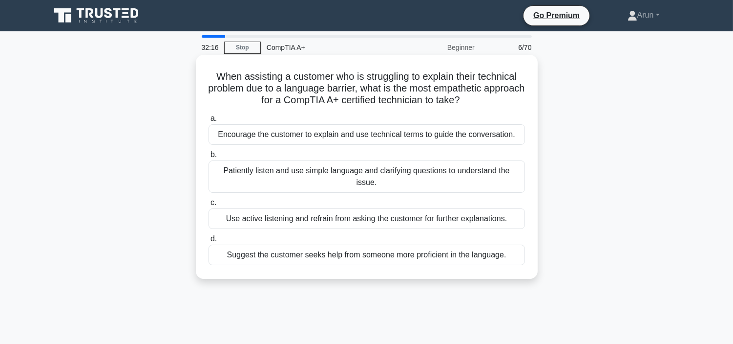
click at [434, 129] on div "Encourage the customer to explain and use technical terms to guide the conversa…" at bounding box center [367, 134] width 317 height 21
click at [209, 122] on input "a. Encourage the customer to explain and use technical terms to guide the conve…" at bounding box center [209, 118] width 0 height 6
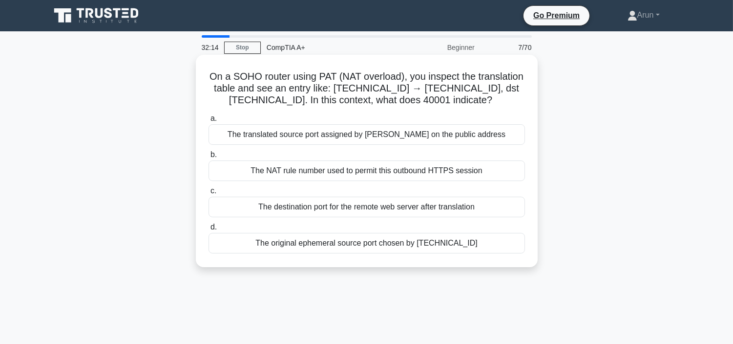
click at [436, 145] on div "The translated source port assigned by [PERSON_NAME] on the public address" at bounding box center [367, 134] width 317 height 21
click at [209, 122] on input "a. The translated source port assigned by [PERSON_NAME] on the public address" at bounding box center [209, 118] width 0 height 6
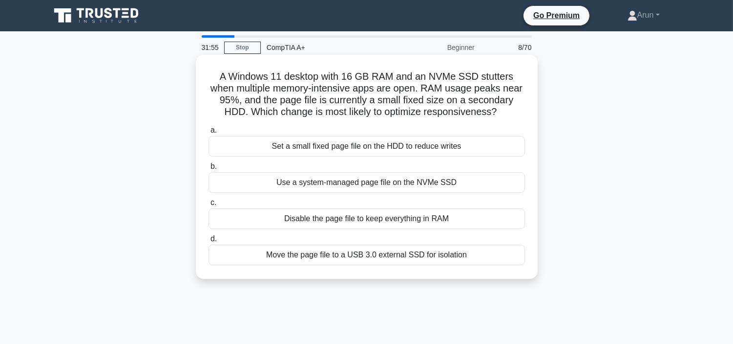
click at [419, 226] on div "Disable the page file to keep everything in RAM" at bounding box center [367, 218] width 317 height 21
click at [209, 206] on input "c. Disable the page file to keep everything in RAM" at bounding box center [209, 202] width 0 height 6
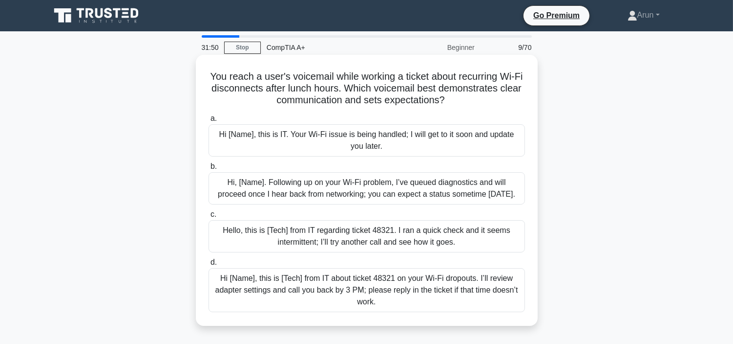
click at [425, 143] on div "Hi [Name], this is IT. Your Wi‑Fi issue is being handled; I will get to it soon…" at bounding box center [367, 140] width 317 height 32
click at [209, 122] on input "a. Hi [Name], this is IT. Your Wi‑Fi issue is being handled; I will get to it s…" at bounding box center [209, 118] width 0 height 6
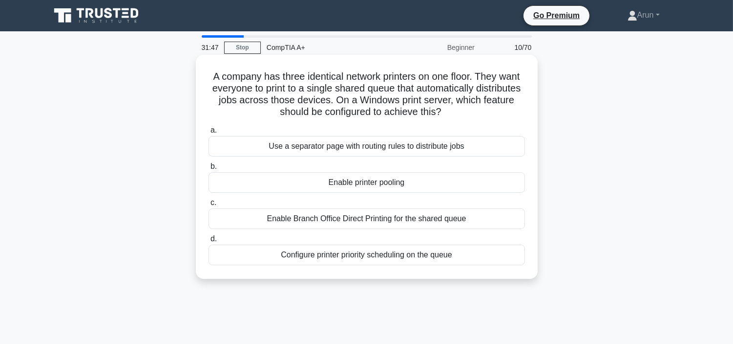
click at [426, 143] on div "Use a separator page with routing rules to distribute jobs" at bounding box center [367, 146] width 317 height 21
click at [209, 133] on input "a. Use a separator page with routing rules to distribute jobs" at bounding box center [209, 130] width 0 height 6
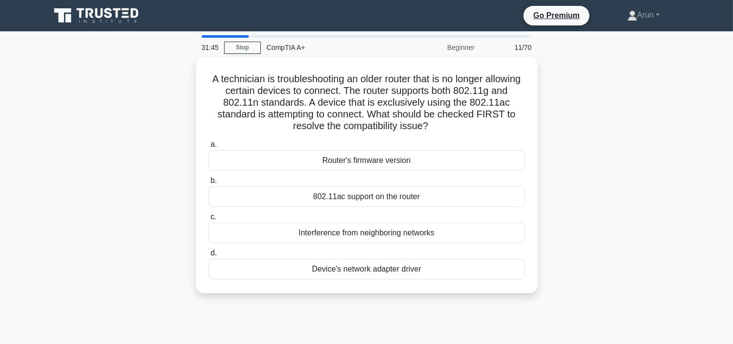
click at [426, 143] on label "a. Router's firmware version" at bounding box center [367, 154] width 317 height 32
click at [209, 143] on input "a. Router's firmware version" at bounding box center [209, 144] width 0 height 6
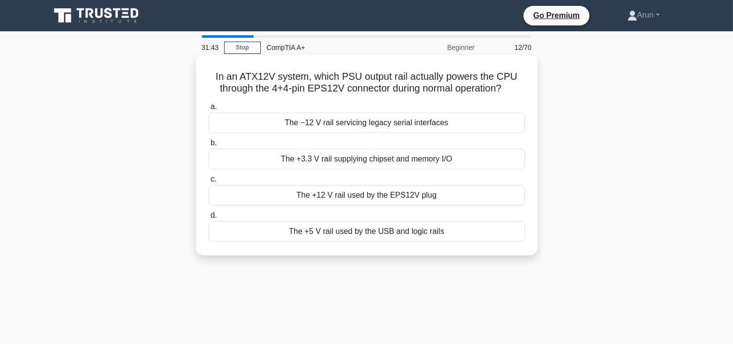
click at [426, 157] on div "The +3.3 V rail supplying chipset and memory I/O" at bounding box center [367, 159] width 317 height 21
click at [209, 146] on input "b. The +3.3 V rail supplying chipset and memory I/O" at bounding box center [209, 143] width 0 height 6
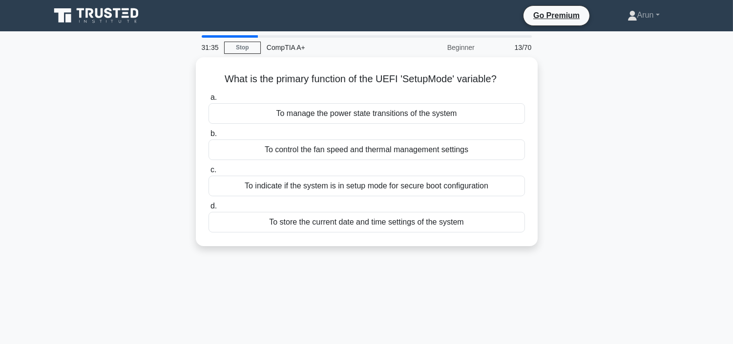
click at [426, 157] on div "To control the fan speed and thermal management settings" at bounding box center [367, 149] width 317 height 21
click at [209, 137] on input "b. To control the fan speed and thermal management settings" at bounding box center [209, 133] width 0 height 6
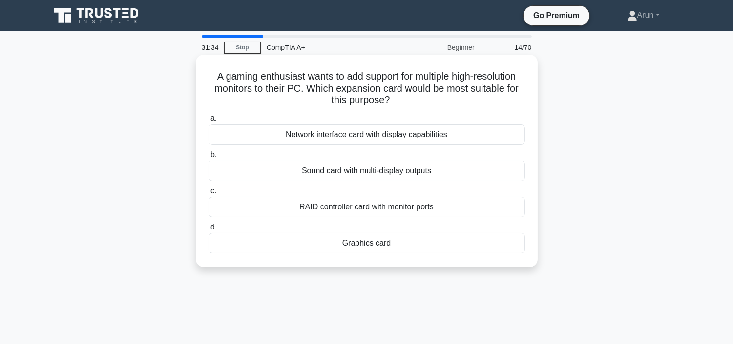
click at [437, 128] on div "Network interface card with display capabilities" at bounding box center [367, 134] width 317 height 21
click at [209, 122] on input "a. Network interface card with display capabilities" at bounding box center [209, 118] width 0 height 6
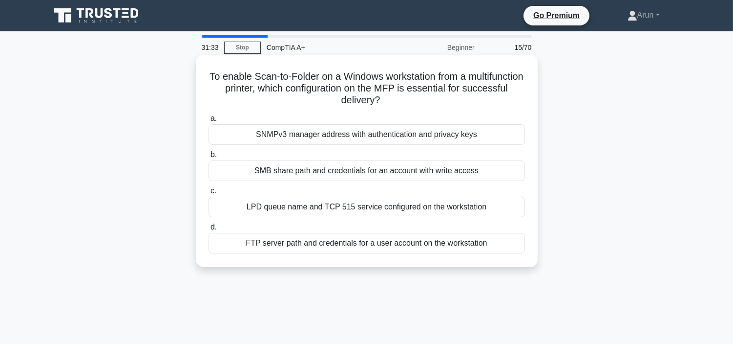
click at [438, 128] on div "SNMPv3 manager address with authentication and privacy keys" at bounding box center [367, 134] width 317 height 21
click at [209, 122] on input "a. SNMPv3 manager address with authentication and privacy keys" at bounding box center [209, 118] width 0 height 6
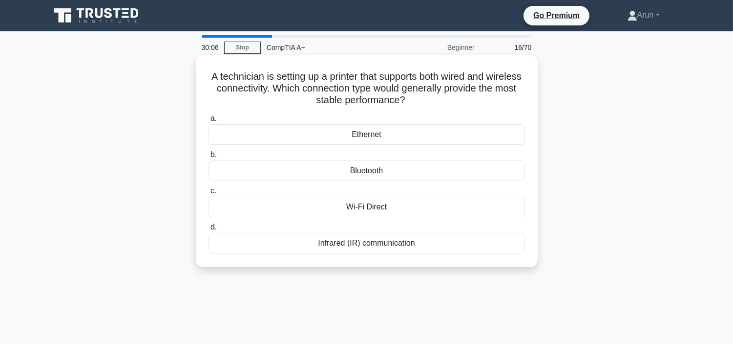
click at [482, 128] on div "Ethernet" at bounding box center [367, 134] width 317 height 21
click at [209, 122] on input "a. Ethernet" at bounding box center [209, 118] width 0 height 6
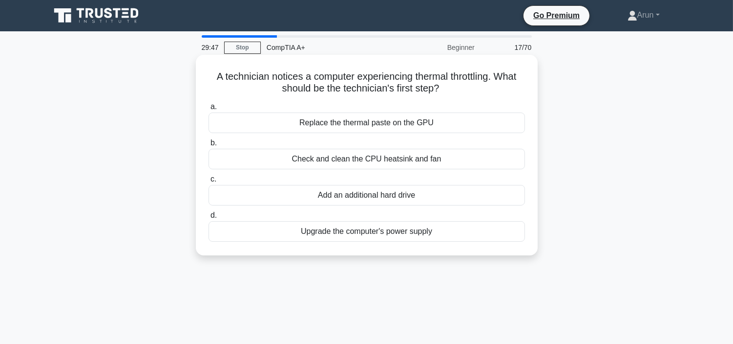
click at [485, 162] on div "Check and clean the CPU heatsink and fan" at bounding box center [367, 159] width 317 height 21
click at [209, 146] on input "b. Check and clean the CPU heatsink and fan" at bounding box center [209, 143] width 0 height 6
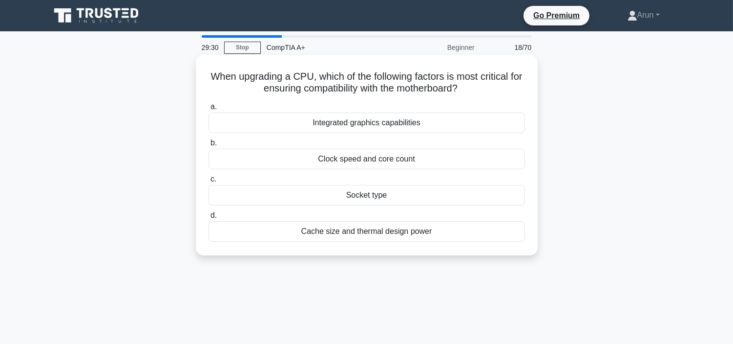
click at [475, 160] on div "Clock speed and core count" at bounding box center [367, 159] width 317 height 21
click at [209, 146] on input "b. Clock speed and core count" at bounding box center [209, 143] width 0 height 6
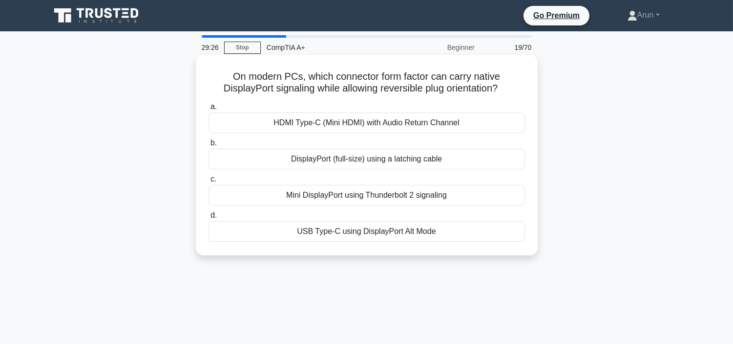
click at [476, 160] on div "DisplayPort (full-size) using a latching cable" at bounding box center [367, 159] width 317 height 21
click at [209, 146] on input "b. DisplayPort (full-size) using a latching cable" at bounding box center [209, 143] width 0 height 6
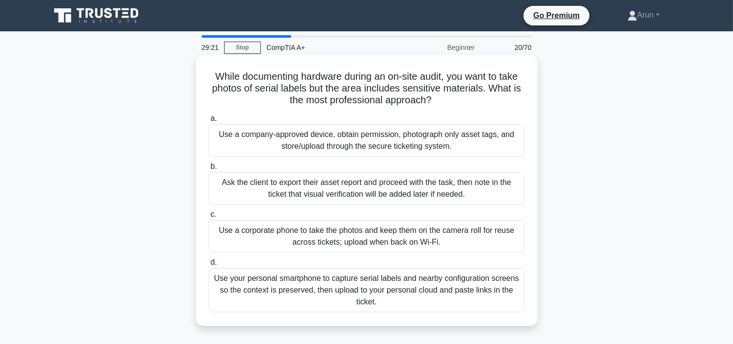
click at [506, 147] on div "Use a company-approved device, obtain permission, photograph only asset tags, a…" at bounding box center [367, 140] width 317 height 32
click at [209, 122] on input "a. Use a company-approved device, obtain permission, photograph only asset tags…" at bounding box center [209, 118] width 0 height 6
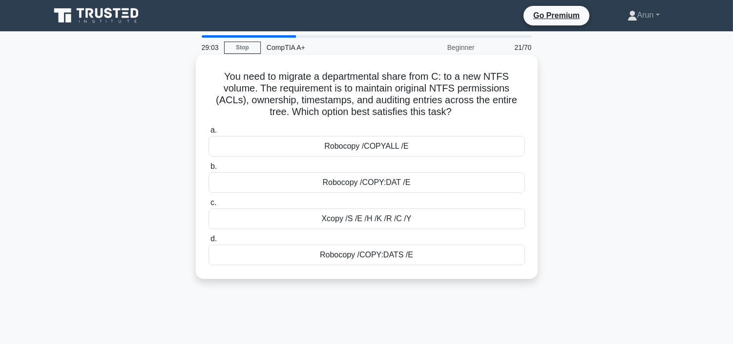
click at [462, 186] on div "Robocopy /COPY:DAT /E" at bounding box center [367, 182] width 317 height 21
click at [209, 170] on input "b. Robocopy /COPY:DAT /E" at bounding box center [209, 166] width 0 height 6
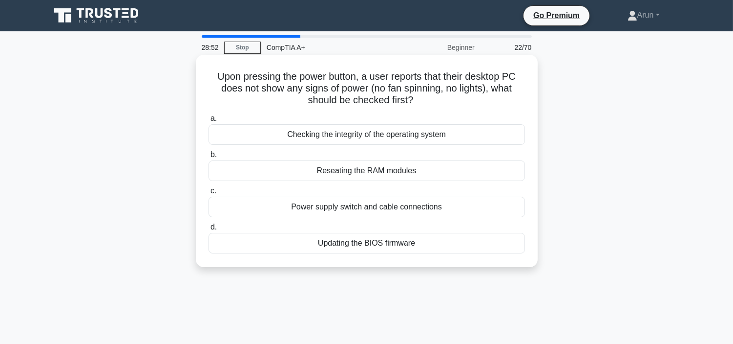
click at [451, 172] on div "Reseating the RAM modules" at bounding box center [367, 170] width 317 height 21
click at [209, 158] on input "b. Reseating the RAM modules" at bounding box center [209, 154] width 0 height 6
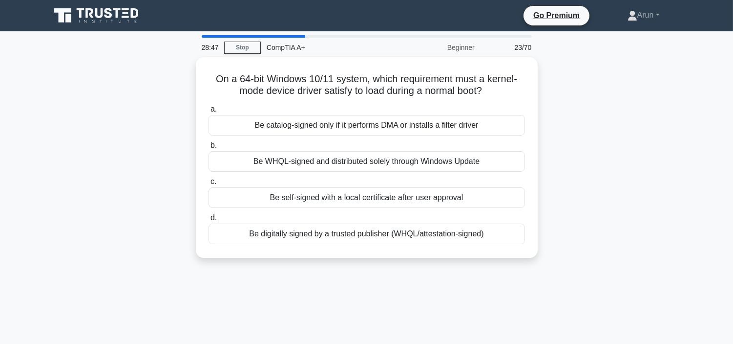
click at [509, 289] on div "28:47 Stop CompTIA A+ Beginner 23/70 On a 64-bit Windows 10/11 system, which re…" at bounding box center [366, 279] width 645 height 489
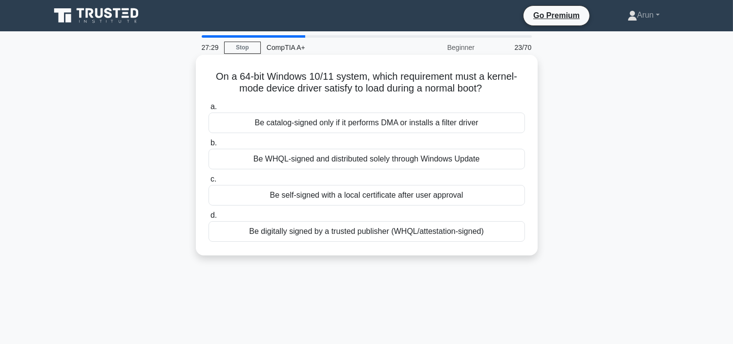
click at [312, 119] on div "Be catalog-signed only if it performs DMA or installs a filter driver" at bounding box center [367, 122] width 317 height 21
click at [209, 110] on input "a. Be catalog-signed only if it performs DMA or installs a filter driver" at bounding box center [209, 107] width 0 height 6
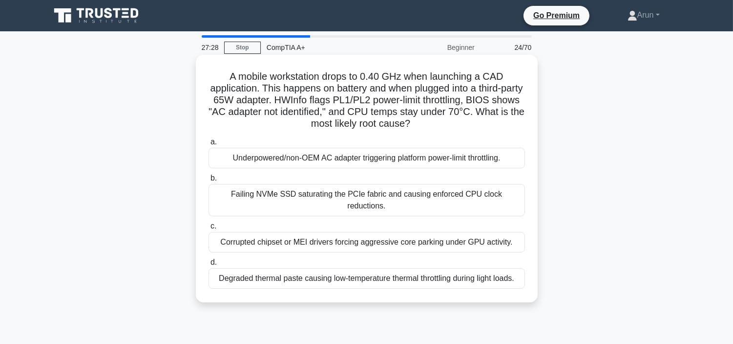
click at [320, 163] on div "Underpowered/non‑OEM AC adapter triggering platform power‑limit throttling." at bounding box center [367, 158] width 317 height 21
click at [209, 145] on input "a. Underpowered/non‑OEM AC adapter triggering platform power‑limit throttling." at bounding box center [209, 142] width 0 height 6
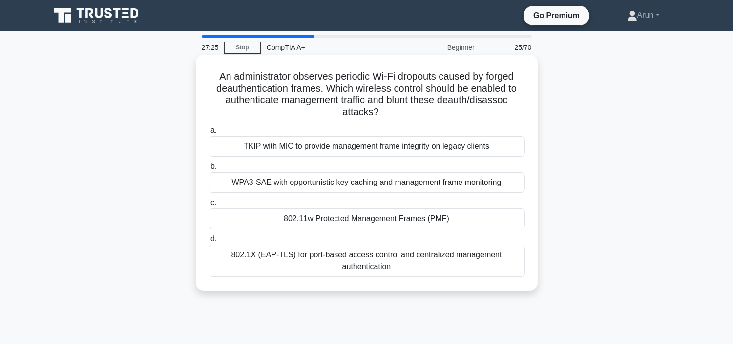
click at [317, 149] on div "TKIP with MIC to provide management frame integrity on legacy clients" at bounding box center [367, 146] width 317 height 21
click at [209, 133] on input "a. TKIP with MIC to provide management frame integrity on legacy clients" at bounding box center [209, 130] width 0 height 6
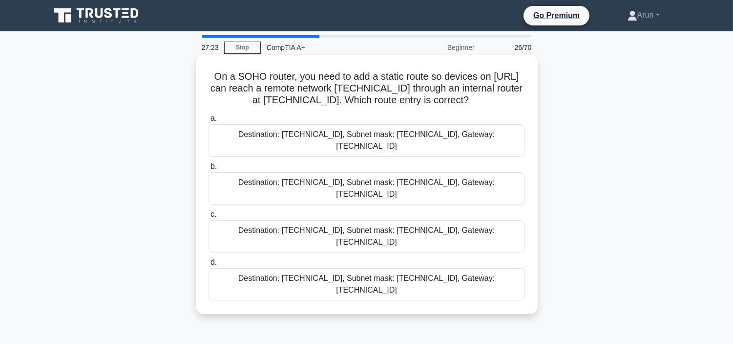
click at [319, 132] on div "Destination: [TECHNICAL_ID], Subnet mask: [TECHNICAL_ID], Gateway: [TECHNICAL_I…" at bounding box center [367, 140] width 317 height 32
click at [209, 122] on input "a. Destination: [TECHNICAL_ID], Subnet mask: [TECHNICAL_ID], Gateway: [TECHNICA…" at bounding box center [209, 118] width 0 height 6
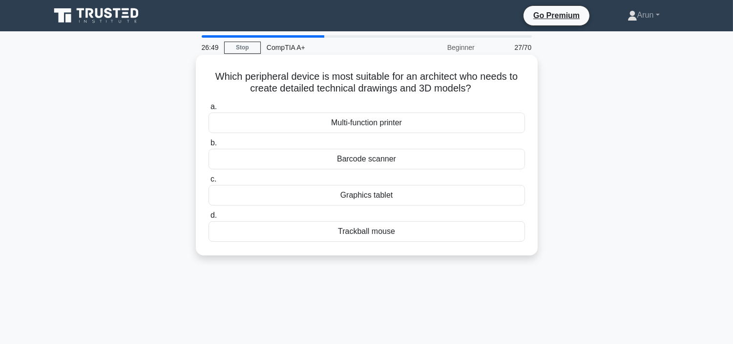
click at [339, 147] on label "b. Barcode scanner" at bounding box center [367, 153] width 317 height 32
click at [209, 146] on input "b. Barcode scanner" at bounding box center [209, 143] width 0 height 6
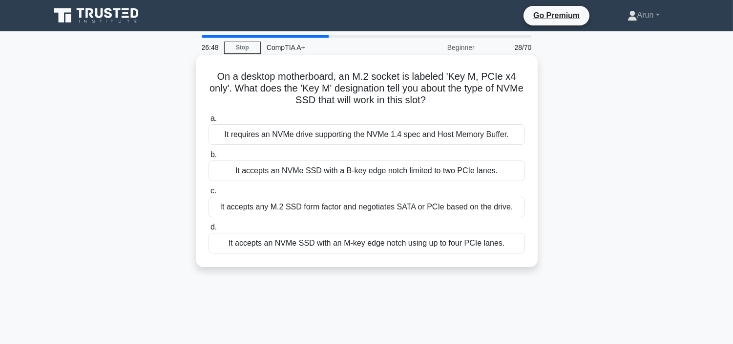
click at [340, 149] on label "b. It accepts an NVMe SSD with a B-key edge notch limited to two PCIe lanes." at bounding box center [367, 165] width 317 height 32
click at [209, 151] on input "b. It accepts an NVMe SSD with a B-key edge notch limited to two PCIe lanes." at bounding box center [209, 154] width 0 height 6
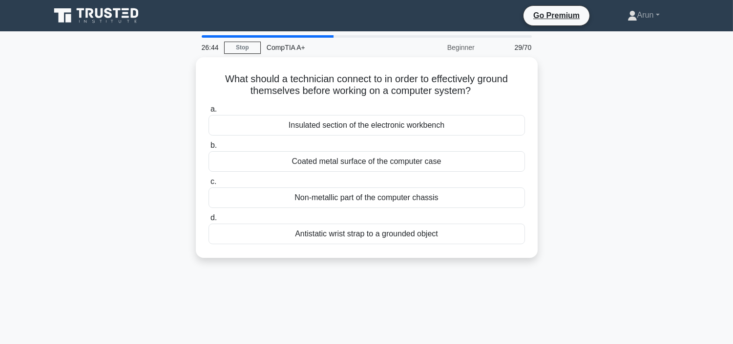
click at [340, 148] on label "b. Coated metal surface of the computer case" at bounding box center [367, 155] width 317 height 32
click at [209, 148] on input "b. Coated metal surface of the computer case" at bounding box center [209, 145] width 0 height 6
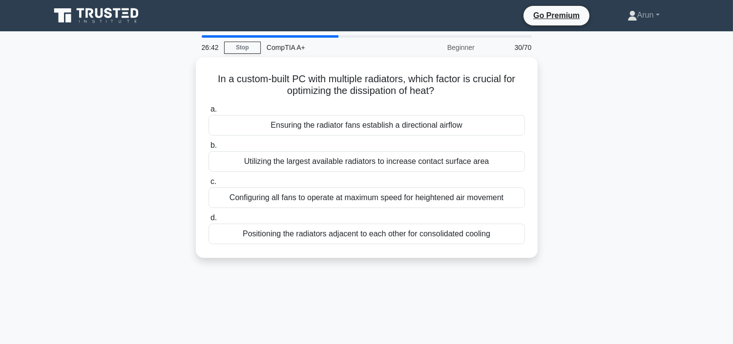
click at [340, 148] on label "b. Utilizing the largest available radiators to increase contact surface area" at bounding box center [367, 155] width 317 height 32
click at [209, 148] on input "b. Utilizing the largest available radiators to increase contact surface area" at bounding box center [209, 145] width 0 height 6
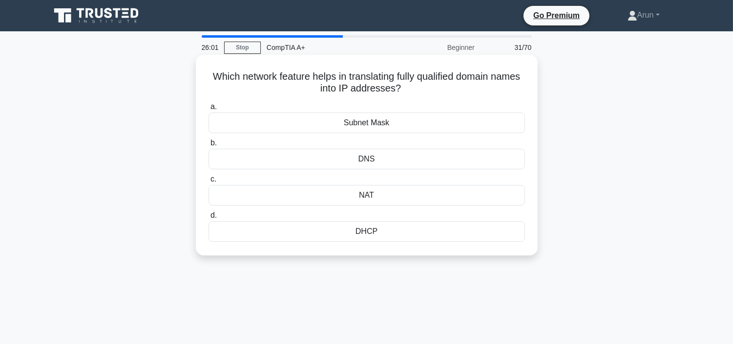
drag, startPoint x: 340, startPoint y: 148, endPoint x: 392, endPoint y: 94, distance: 75.3
drag, startPoint x: 392, startPoint y: 94, endPoint x: 342, endPoint y: 118, distance: 55.5
click at [342, 118] on div "Subnet Mask" at bounding box center [367, 122] width 317 height 21
click at [209, 110] on input "a. Subnet Mask" at bounding box center [209, 107] width 0 height 6
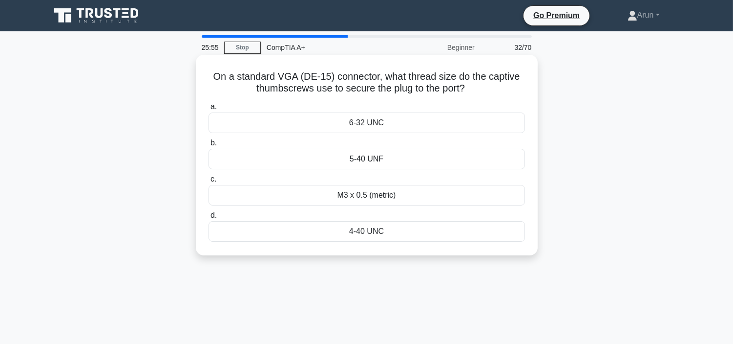
click at [360, 129] on div "6-32 UNC" at bounding box center [367, 122] width 317 height 21
click at [209, 110] on input "a. 6-32 UNC" at bounding box center [209, 107] width 0 height 6
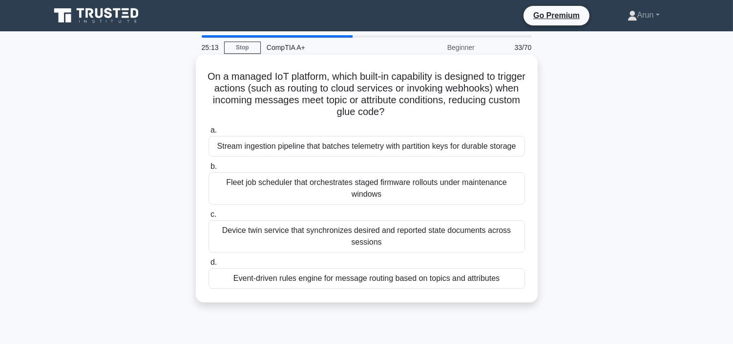
click at [375, 150] on div "Stream ingestion pipeline that batches telemetry with partition keys for durabl…" at bounding box center [367, 146] width 317 height 21
click at [209, 133] on input "a. Stream ingestion pipeline that batches telemetry with partition keys for dur…" at bounding box center [209, 130] width 0 height 6
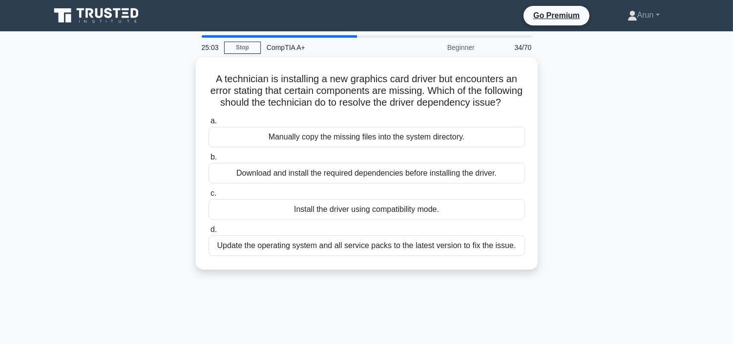
click at [375, 147] on div "Manually copy the missing files into the system directory." at bounding box center [367, 137] width 317 height 21
click at [209, 124] on input "a. Manually copy the missing files into the system directory." at bounding box center [209, 121] width 0 height 6
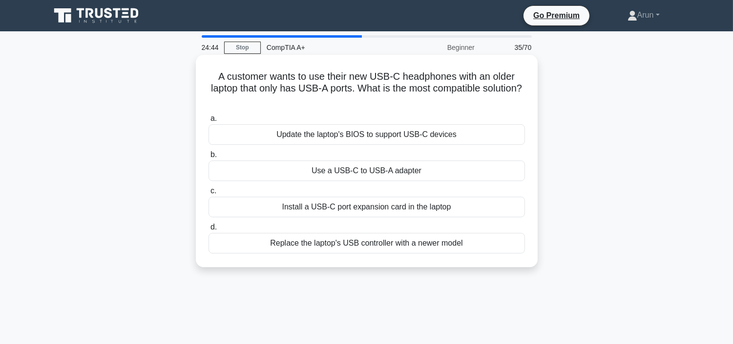
click at [407, 172] on div "Use a USB-C to USB-A adapter" at bounding box center [367, 170] width 317 height 21
click at [209, 158] on input "b. Use a USB-C to USB-A adapter" at bounding box center [209, 154] width 0 height 6
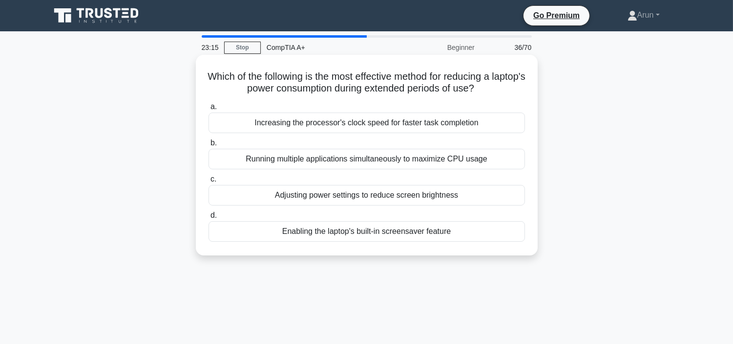
click at [343, 113] on div "Increasing the processor's clock speed for faster task completion" at bounding box center [367, 122] width 317 height 21
click at [209, 110] on input "a. Increasing the processor's clock speed for faster task completion" at bounding box center [209, 107] width 0 height 6
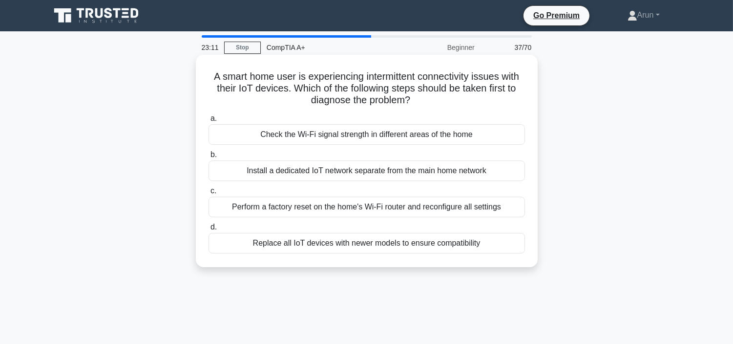
click at [370, 135] on div "Check the Wi-Fi signal strength in different areas of the home" at bounding box center [367, 134] width 317 height 21
click at [209, 122] on input "a. Check the Wi-Fi signal strength in different areas of the home" at bounding box center [209, 118] width 0 height 6
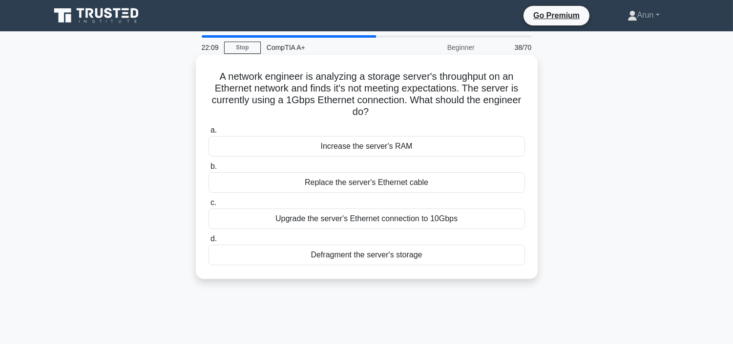
click at [400, 138] on div "Increase the server's RAM" at bounding box center [367, 146] width 317 height 21
click at [209, 133] on input "a. Increase the server's RAM" at bounding box center [209, 130] width 0 height 6
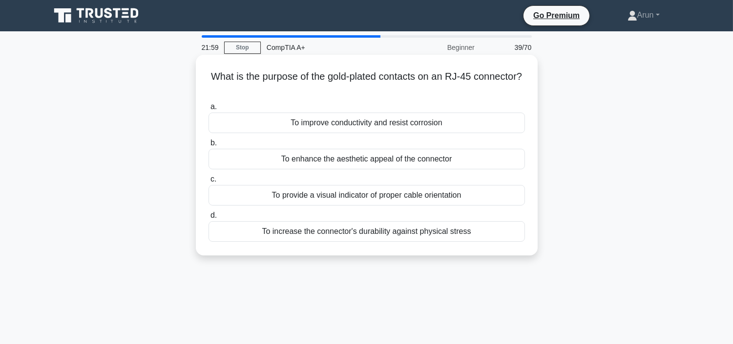
click at [353, 195] on div "To provide a visual indicator of proper cable orientation" at bounding box center [367, 195] width 317 height 21
click at [209, 182] on input "c. To provide a visual indicator of proper cable orientation" at bounding box center [209, 179] width 0 height 6
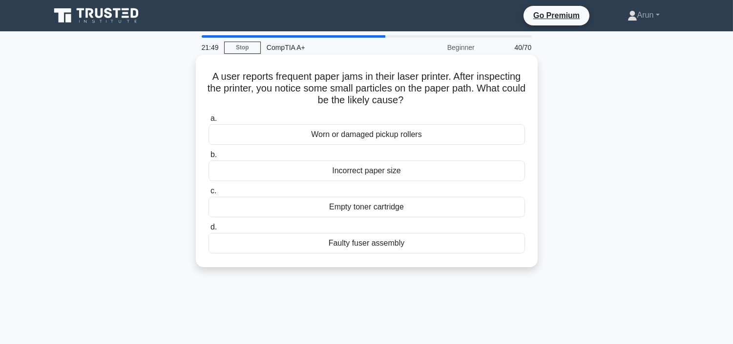
click at [364, 174] on div "Incorrect paper size" at bounding box center [367, 170] width 317 height 21
click at [209, 158] on input "b. Incorrect paper size" at bounding box center [209, 154] width 0 height 6
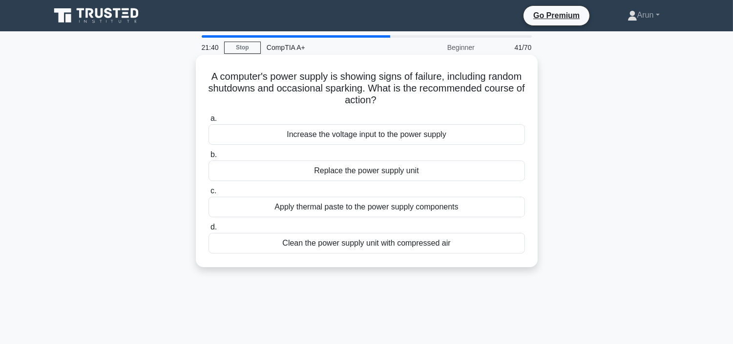
click at [368, 174] on div "Replace the power supply unit" at bounding box center [367, 170] width 317 height 21
click at [209, 158] on input "b. Replace the power supply unit" at bounding box center [209, 154] width 0 height 6
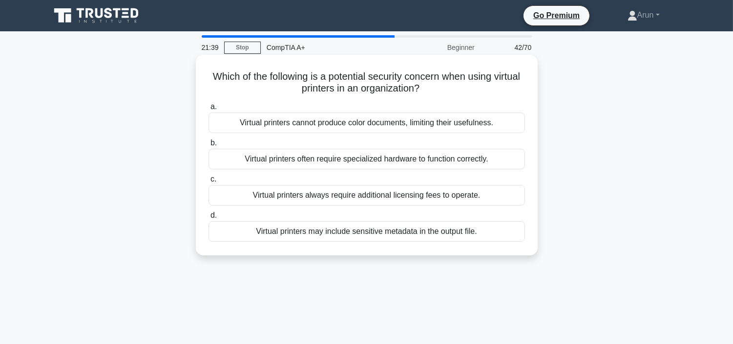
click at [368, 161] on div "Virtual printers often require specialized hardware to function correctly." at bounding box center [367, 159] width 317 height 21
click at [209, 146] on input "b. Virtual printers often require specialized hardware to function correctly." at bounding box center [209, 143] width 0 height 6
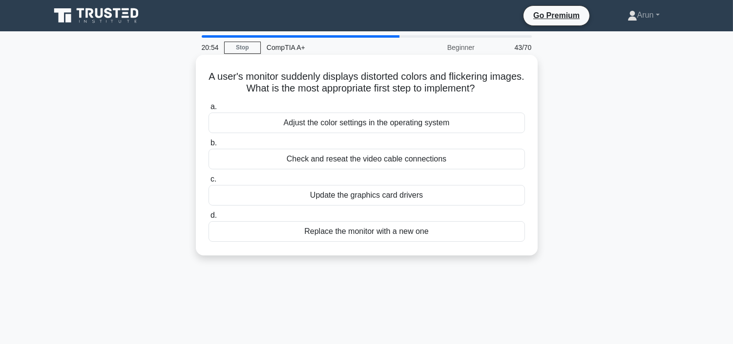
click at [356, 157] on div "Check and reseat the video cable connections" at bounding box center [367, 159] width 317 height 21
click at [209, 146] on input "b. Check and reseat the video cable connections" at bounding box center [209, 143] width 0 height 6
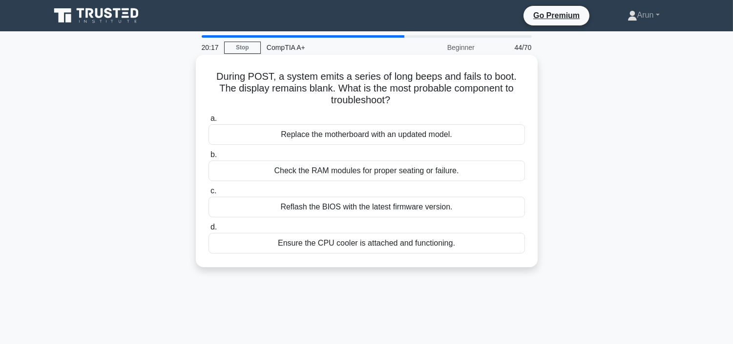
click at [371, 163] on div "Check the RAM modules for proper seating or failure." at bounding box center [367, 170] width 317 height 21
click at [209, 158] on input "b. Check the RAM modules for proper seating or failure." at bounding box center [209, 154] width 0 height 6
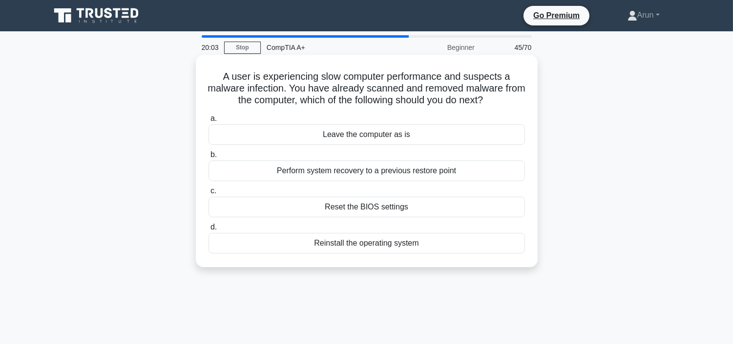
click at [402, 134] on div "Leave the computer as is" at bounding box center [367, 134] width 317 height 21
click at [209, 122] on input "a. Leave the computer as is" at bounding box center [209, 118] width 0 height 6
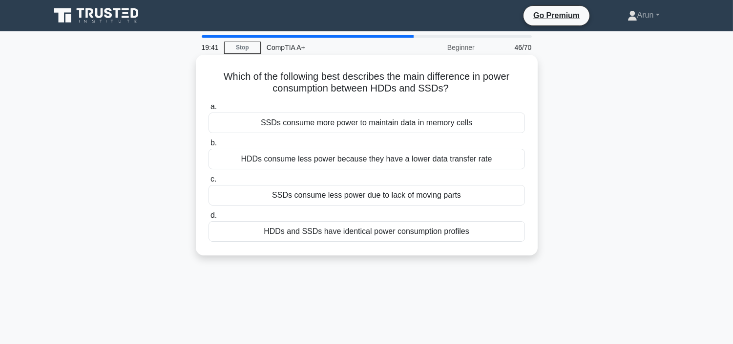
click at [357, 164] on div "HDDs consume less power because they have a lower data transfer rate" at bounding box center [367, 159] width 317 height 21
click at [209, 146] on input "b. HDDs consume less power because they have a lower data transfer rate" at bounding box center [209, 143] width 0 height 6
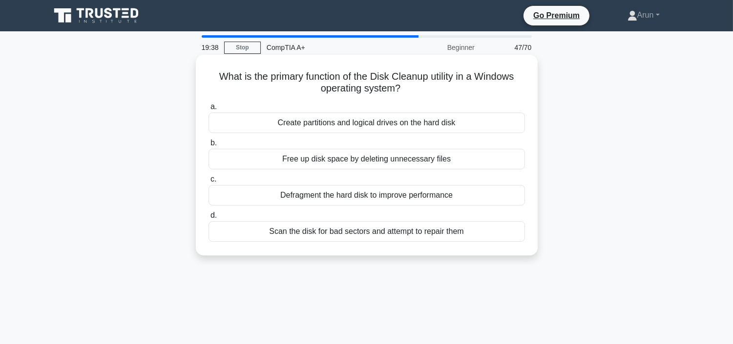
click at [432, 155] on div "Free up disk space by deleting unnecessary files" at bounding box center [367, 159] width 317 height 21
click at [209, 146] on input "b. Free up disk space by deleting unnecessary files" at bounding box center [209, 143] width 0 height 6
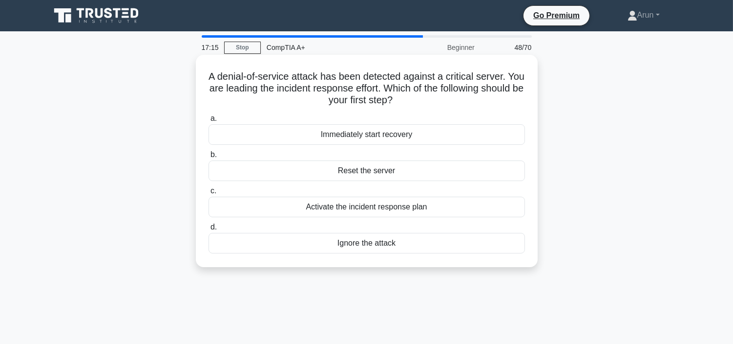
click at [426, 163] on div "Reset the server" at bounding box center [367, 170] width 317 height 21
click at [209, 158] on input "b. Reset the server" at bounding box center [209, 154] width 0 height 6
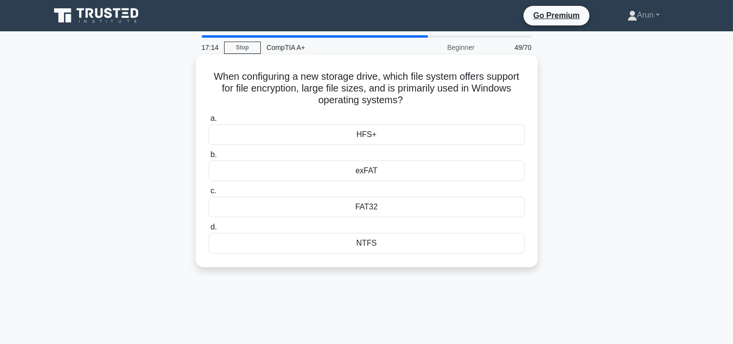
click at [443, 136] on div "HFS+" at bounding box center [367, 134] width 317 height 21
click at [209, 122] on input "a. HFS+" at bounding box center [209, 118] width 0 height 6
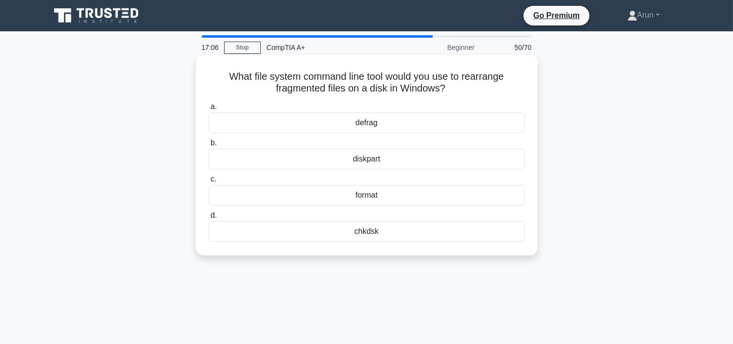
drag, startPoint x: 440, startPoint y: 145, endPoint x: 447, endPoint y: 148, distance: 7.4
click at [447, 148] on label "b. diskpart" at bounding box center [367, 153] width 317 height 32
click at [209, 146] on input "b. diskpart" at bounding box center [209, 143] width 0 height 6
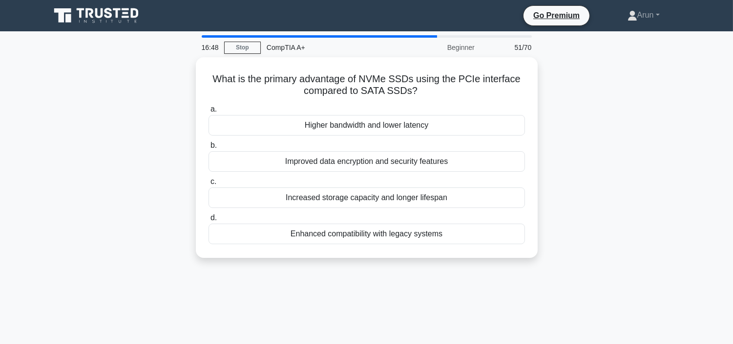
click at [450, 151] on div "Improved data encryption and security features" at bounding box center [367, 161] width 317 height 21
click at [209, 149] on input "b. Improved data encryption and security features" at bounding box center [209, 145] width 0 height 6
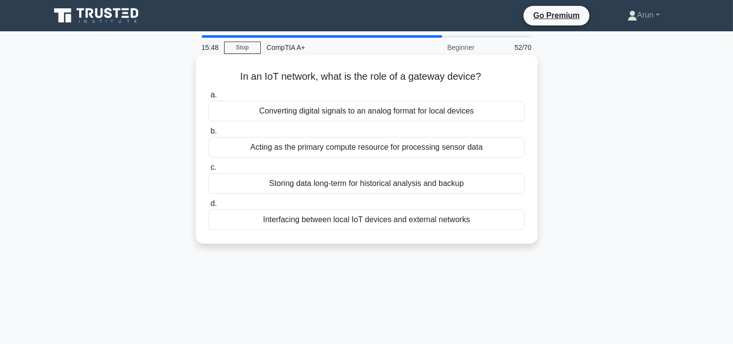
click at [431, 122] on div "a. Converting digital signals to an analog format for local devices b. Acting a…" at bounding box center [367, 159] width 328 height 145
click at [429, 116] on div "Converting digital signals to an analog format for local devices" at bounding box center [367, 111] width 317 height 21
click at [209, 98] on input "a. Converting digital signals to an analog format for local devices" at bounding box center [209, 95] width 0 height 6
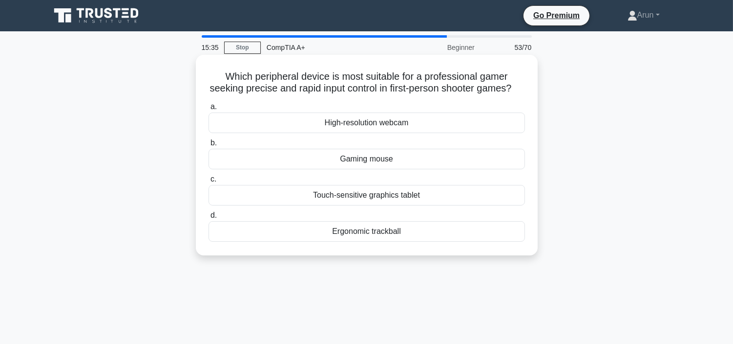
click at [423, 169] on div "Gaming mouse" at bounding box center [367, 159] width 317 height 21
click at [209, 146] on input "b. Gaming mouse" at bounding box center [209, 143] width 0 height 6
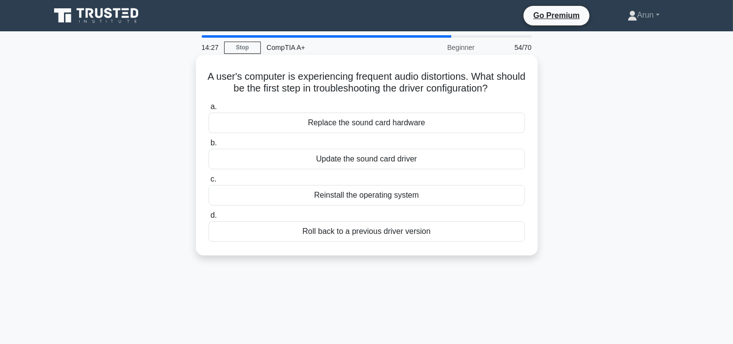
click at [454, 194] on div "Reinstall the operating system" at bounding box center [367, 195] width 317 height 21
click at [209, 182] on input "c. Reinstall the operating system" at bounding box center [209, 179] width 0 height 6
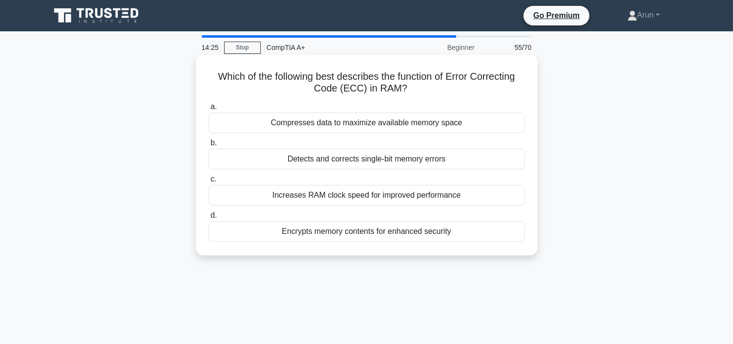
click at [435, 116] on div "Compresses data to maximize available memory space" at bounding box center [367, 122] width 317 height 21
click at [209, 110] on input "a. Compresses data to maximize available memory space" at bounding box center [209, 107] width 0 height 6
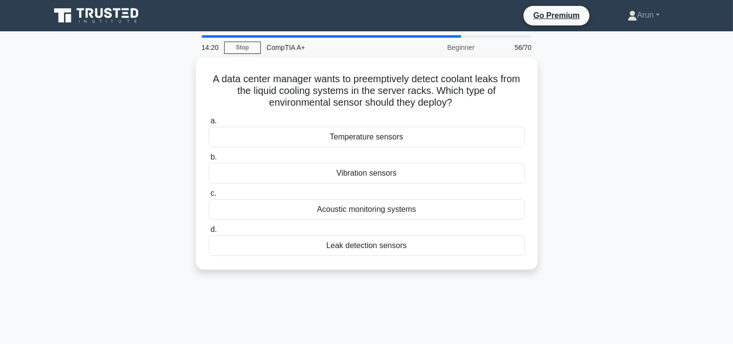
click at [435, 116] on label "a. Temperature sensors" at bounding box center [367, 131] width 317 height 32
click at [209, 118] on input "a. Temperature sensors" at bounding box center [209, 121] width 0 height 6
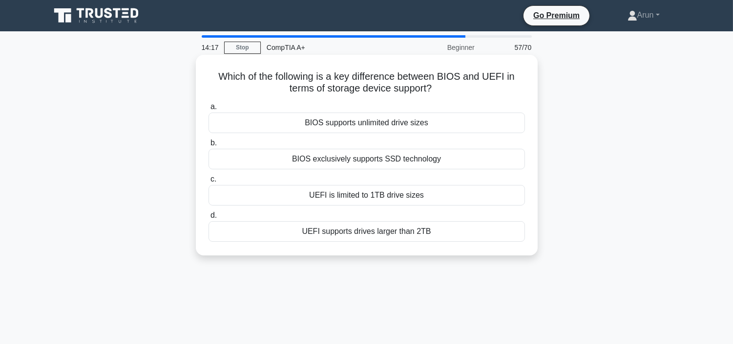
click at [455, 134] on div "a. BIOS supports unlimited drive sizes b. BIOS exclusively supports SSD technol…" at bounding box center [367, 171] width 328 height 145
